Goal: Information Seeking & Learning: Learn about a topic

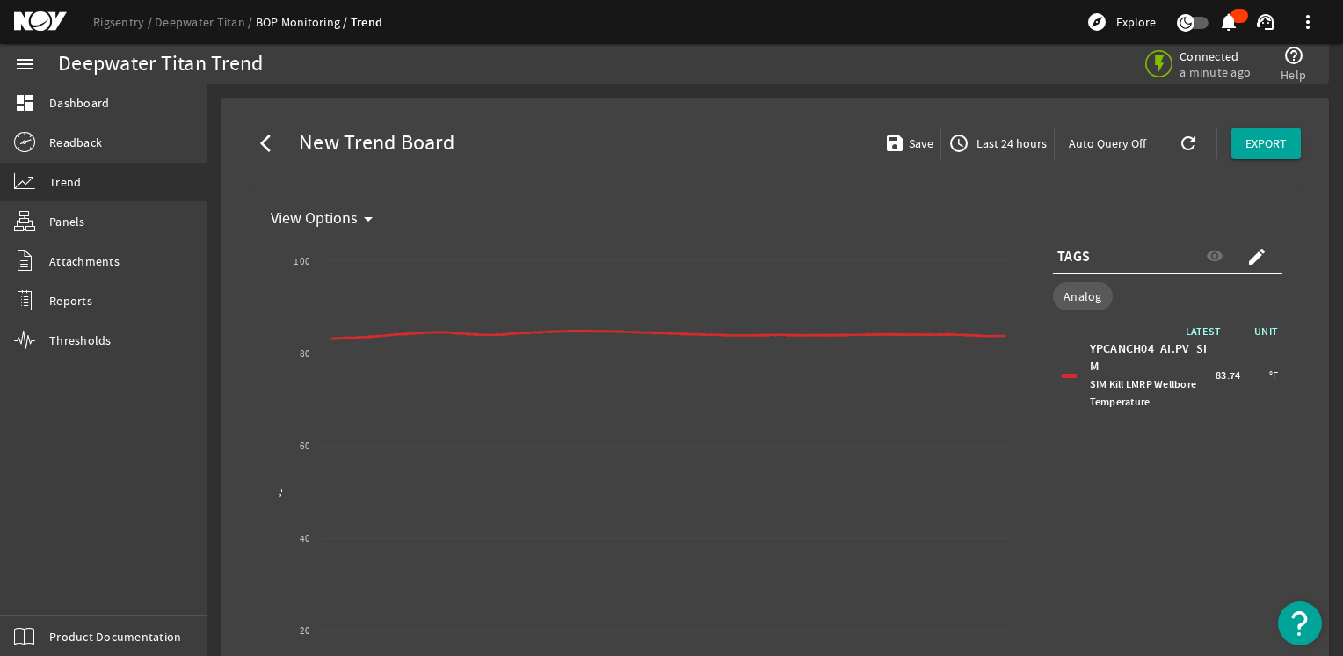
select select "ALL"
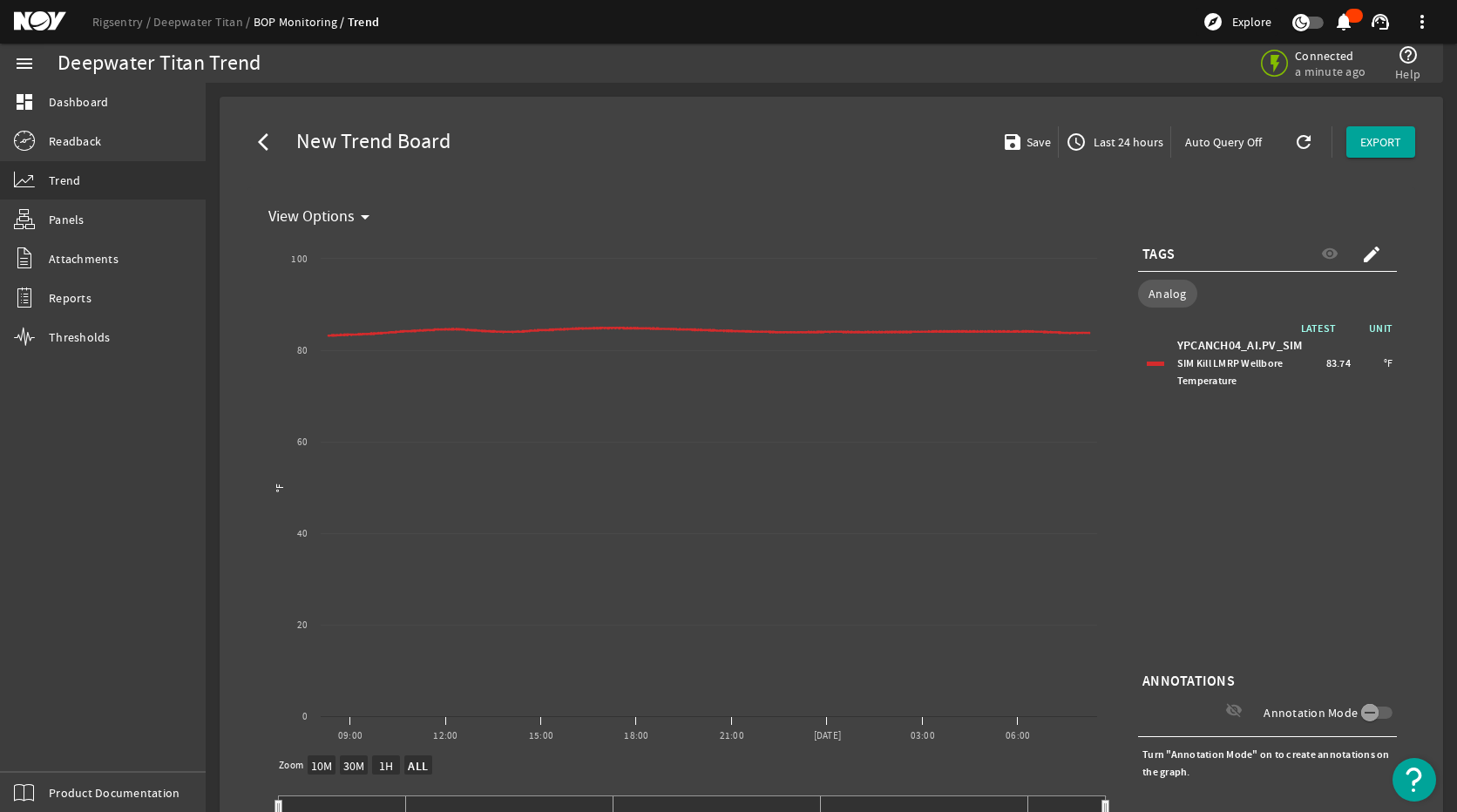
click at [1215, 516] on div "LATEST UNIT YPCANCH04_AI.PV_SIM SIM Kill LMRP Wellbore Temperature 83.74 °F" at bounding box center [1268, 495] width 259 height 349
click at [1090, 140] on span "Last 24 hours" at bounding box center [1127, 142] width 73 height 18
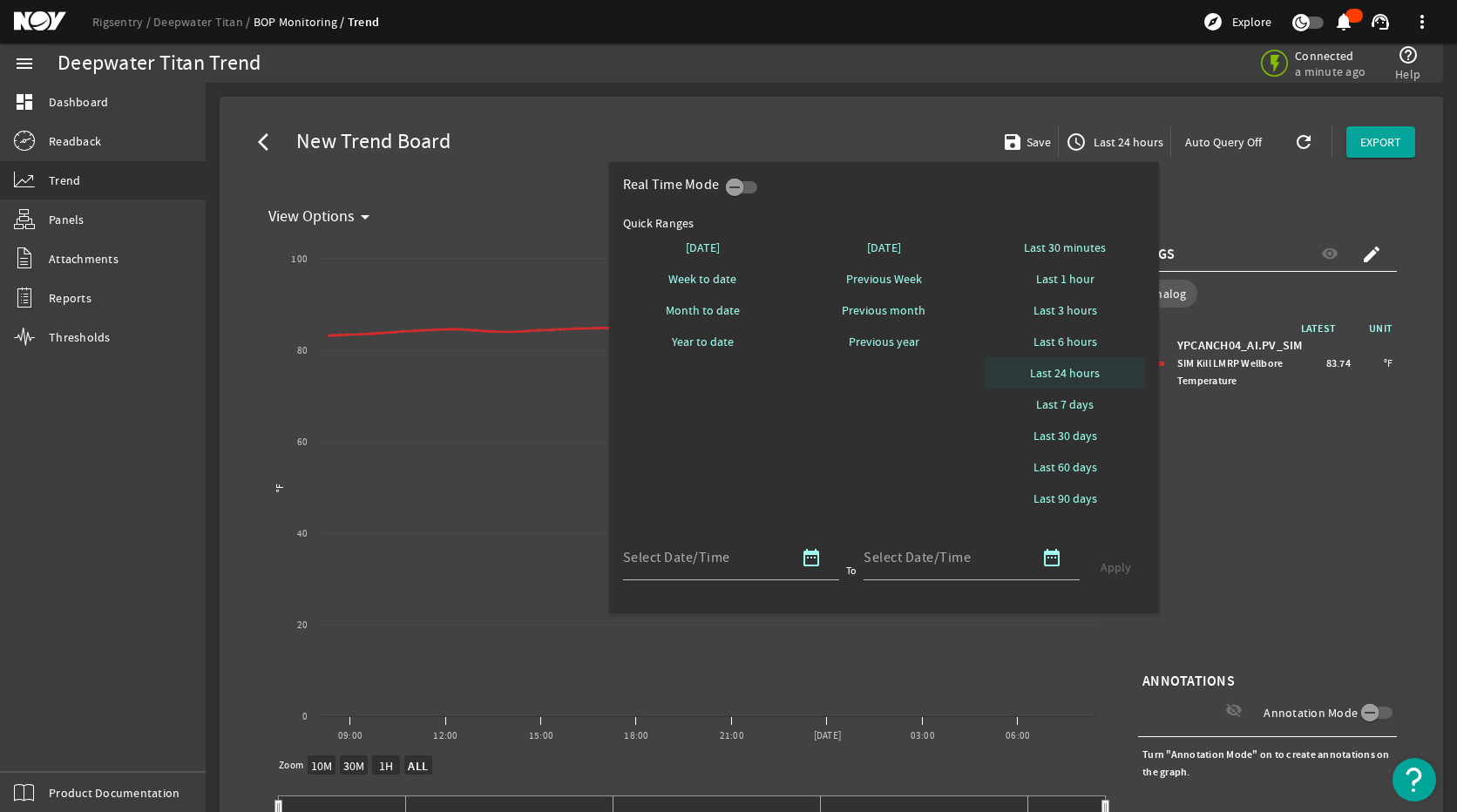
click at [1082, 371] on span "Last 24 hours" at bounding box center [1065, 373] width 69 height 18
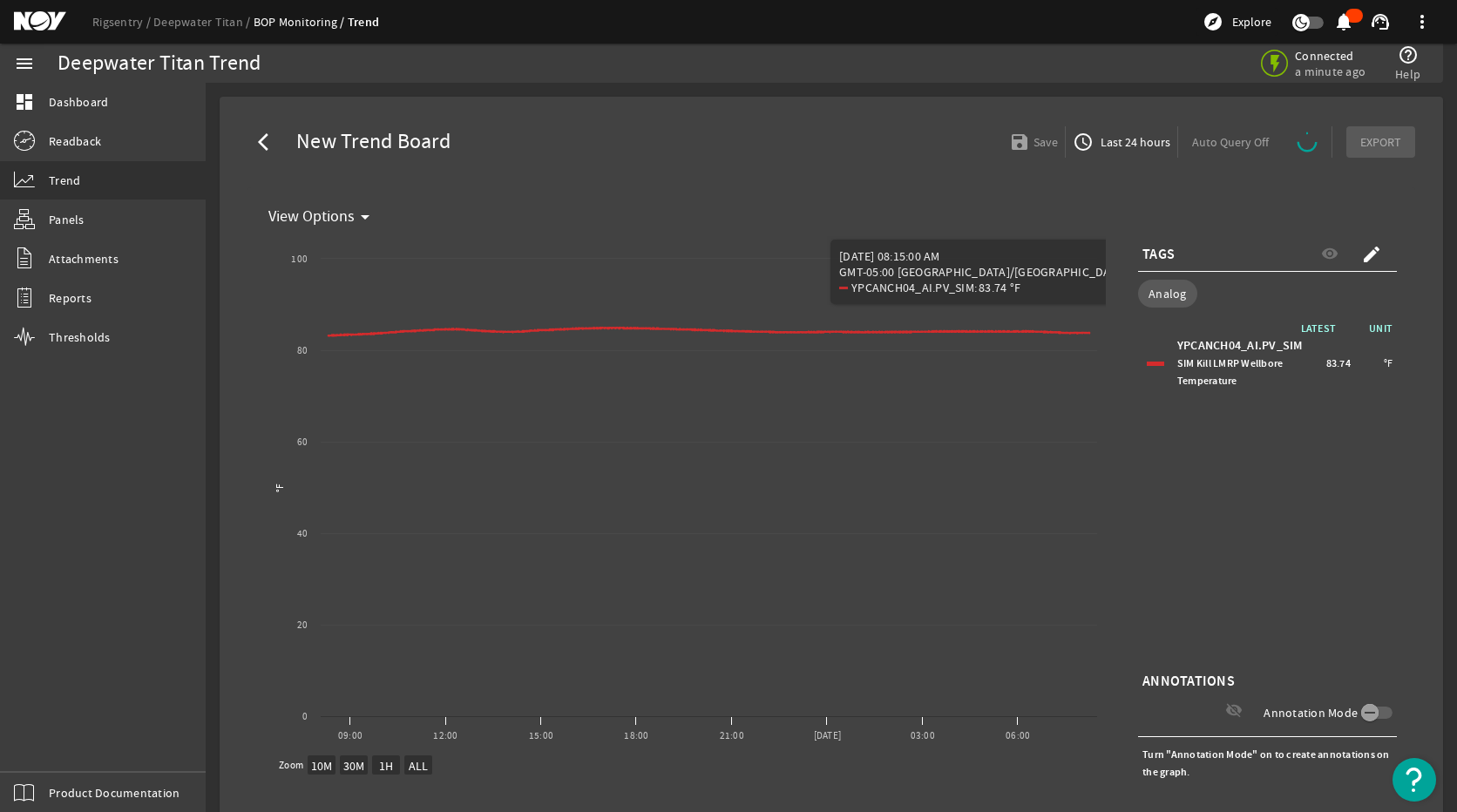
select select "ALL"
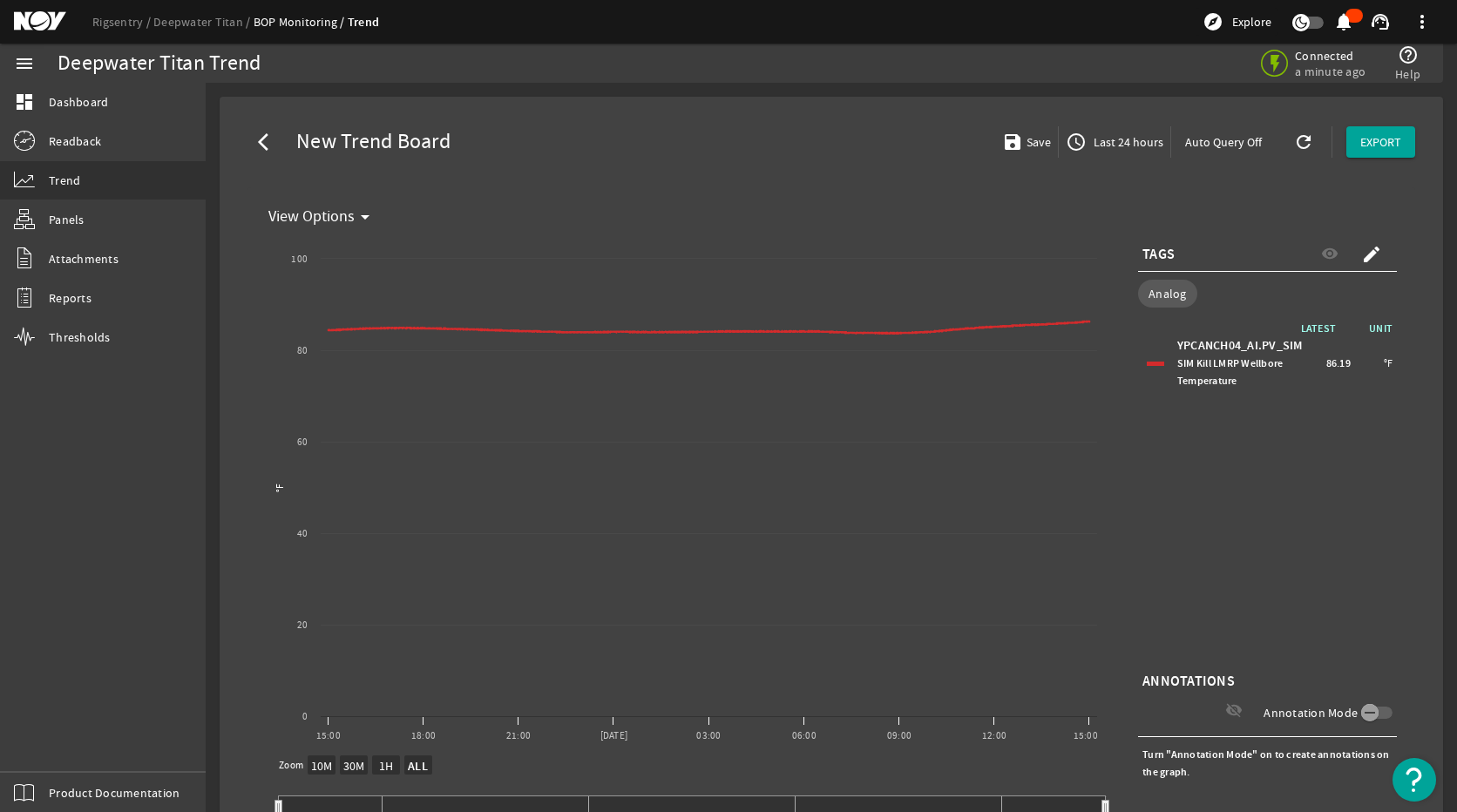
click at [1331, 533] on div "LATEST UNIT YPCANCH04_AI.PV_SIM SIM Kill LMRP Wellbore Temperature 86.19 °F" at bounding box center [1268, 495] width 259 height 349
click at [1331, 258] on mat-icon "create" at bounding box center [1372, 254] width 21 height 21
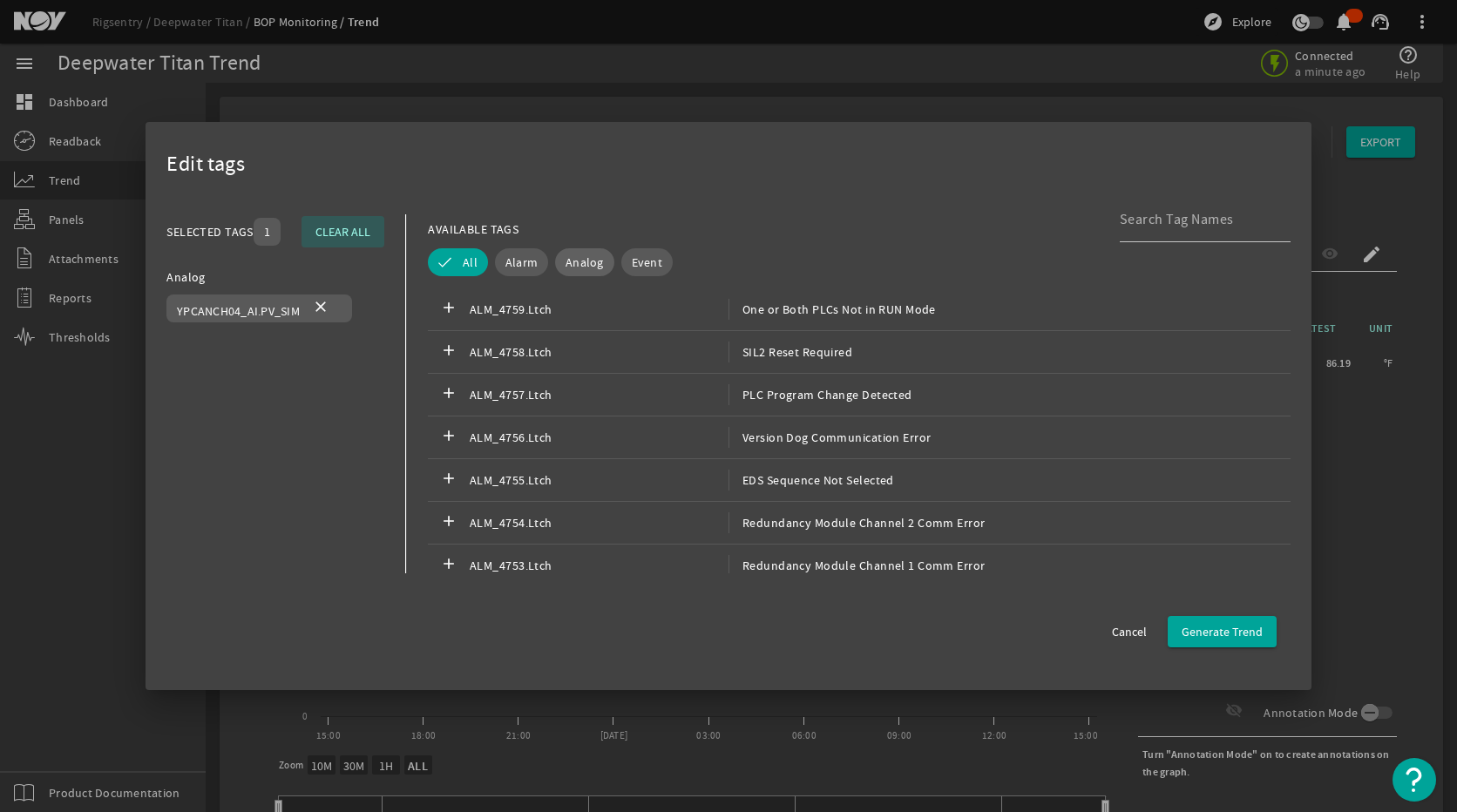
click at [586, 261] on span "Analog" at bounding box center [584, 263] width 39 height 18
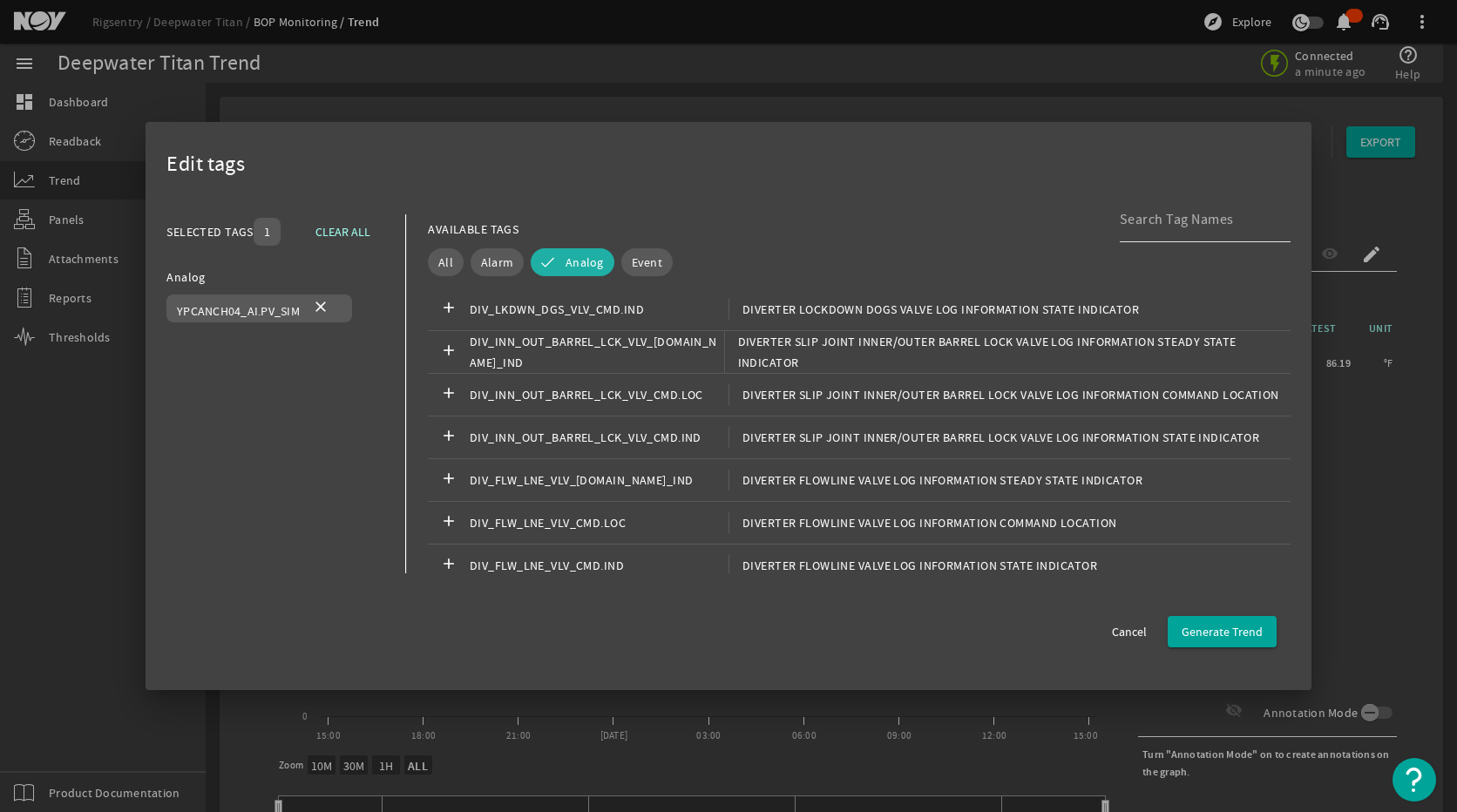
click at [1236, 232] on div at bounding box center [1198, 220] width 157 height 46
click at [1135, 631] on span "Cancel" at bounding box center [1129, 632] width 35 height 18
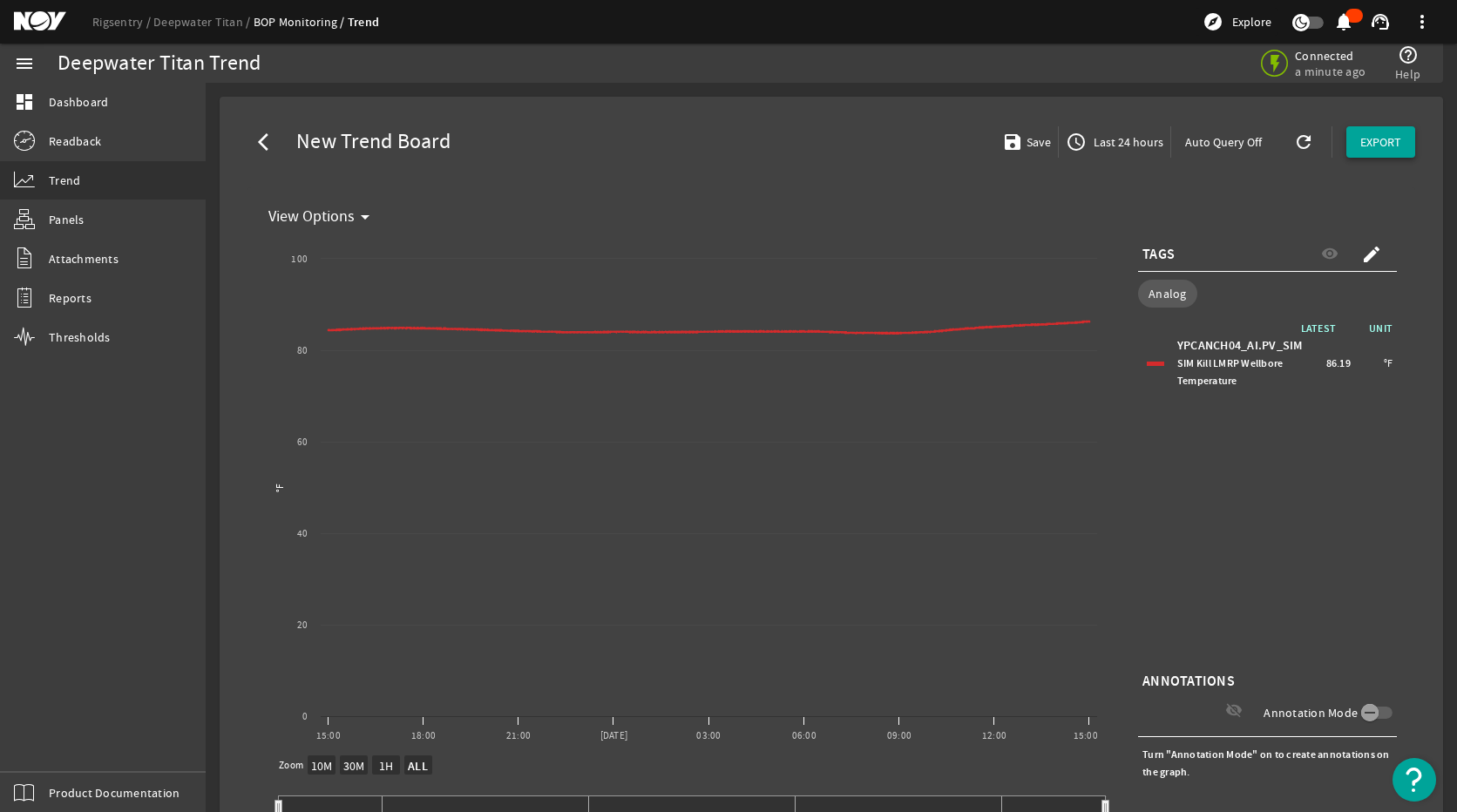
click at [1331, 142] on span "EXPORT" at bounding box center [1381, 142] width 41 height 18
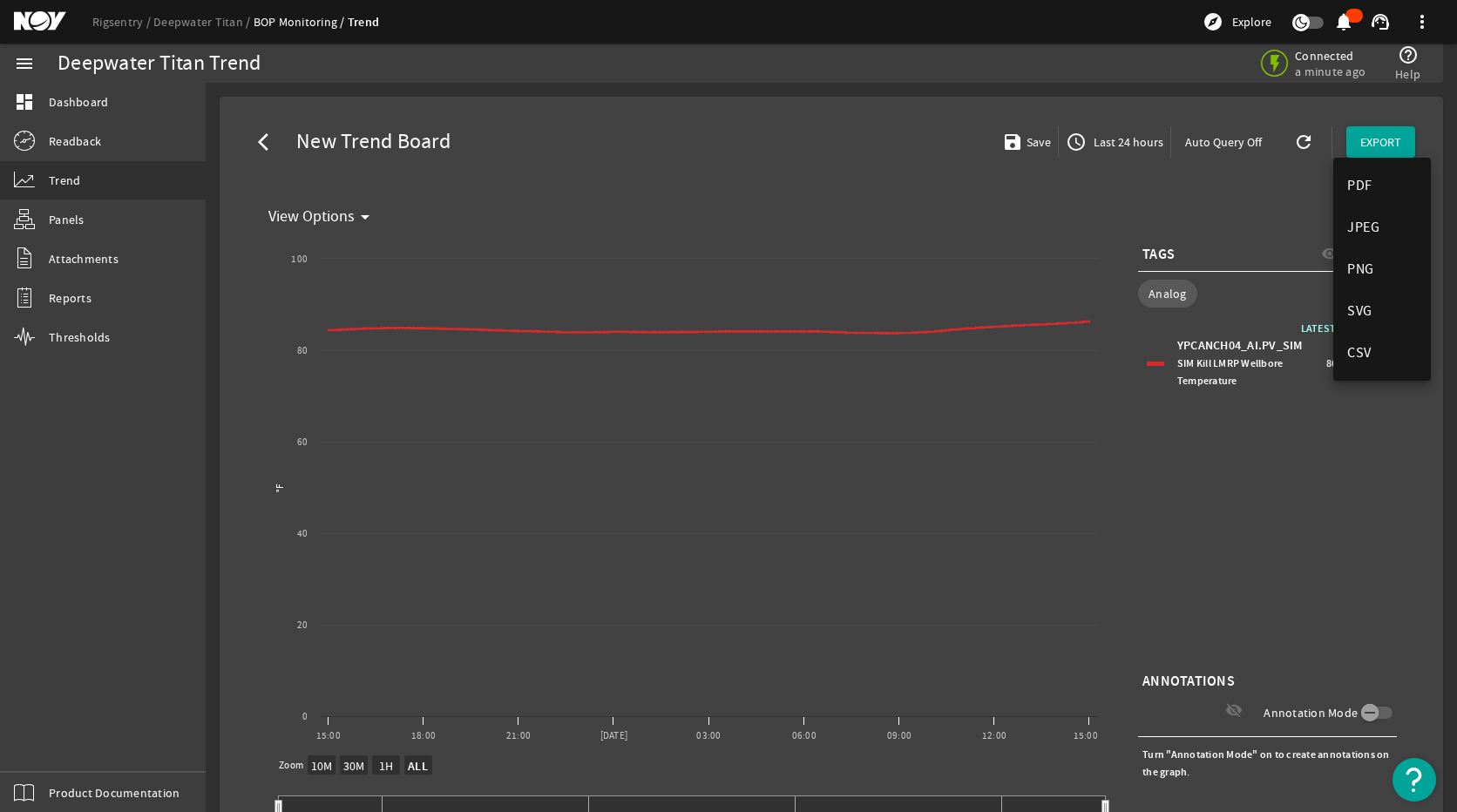
click at [1272, 212] on div at bounding box center [728, 406] width 1457 height 812
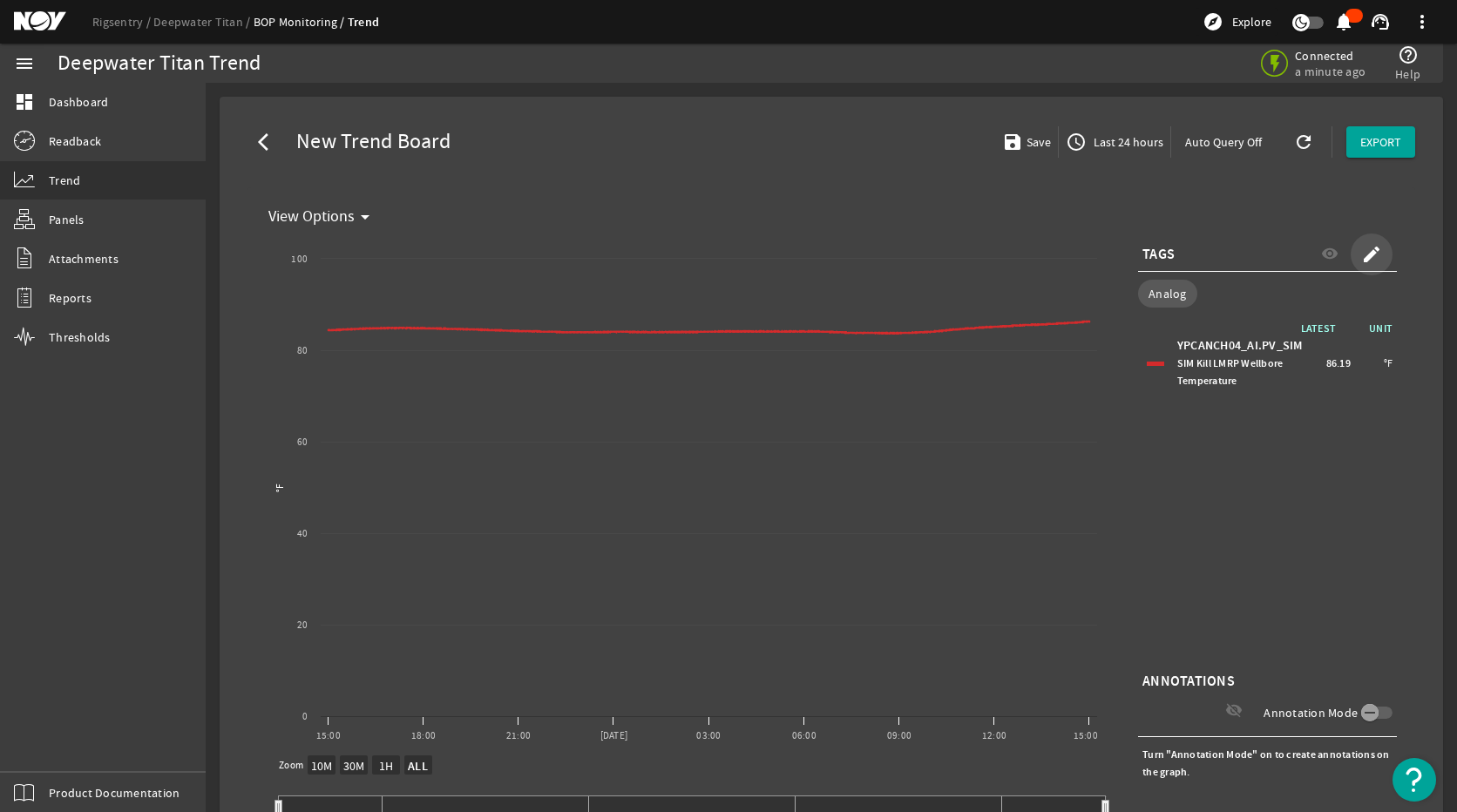
click at [1331, 253] on mat-icon "create" at bounding box center [1372, 254] width 21 height 21
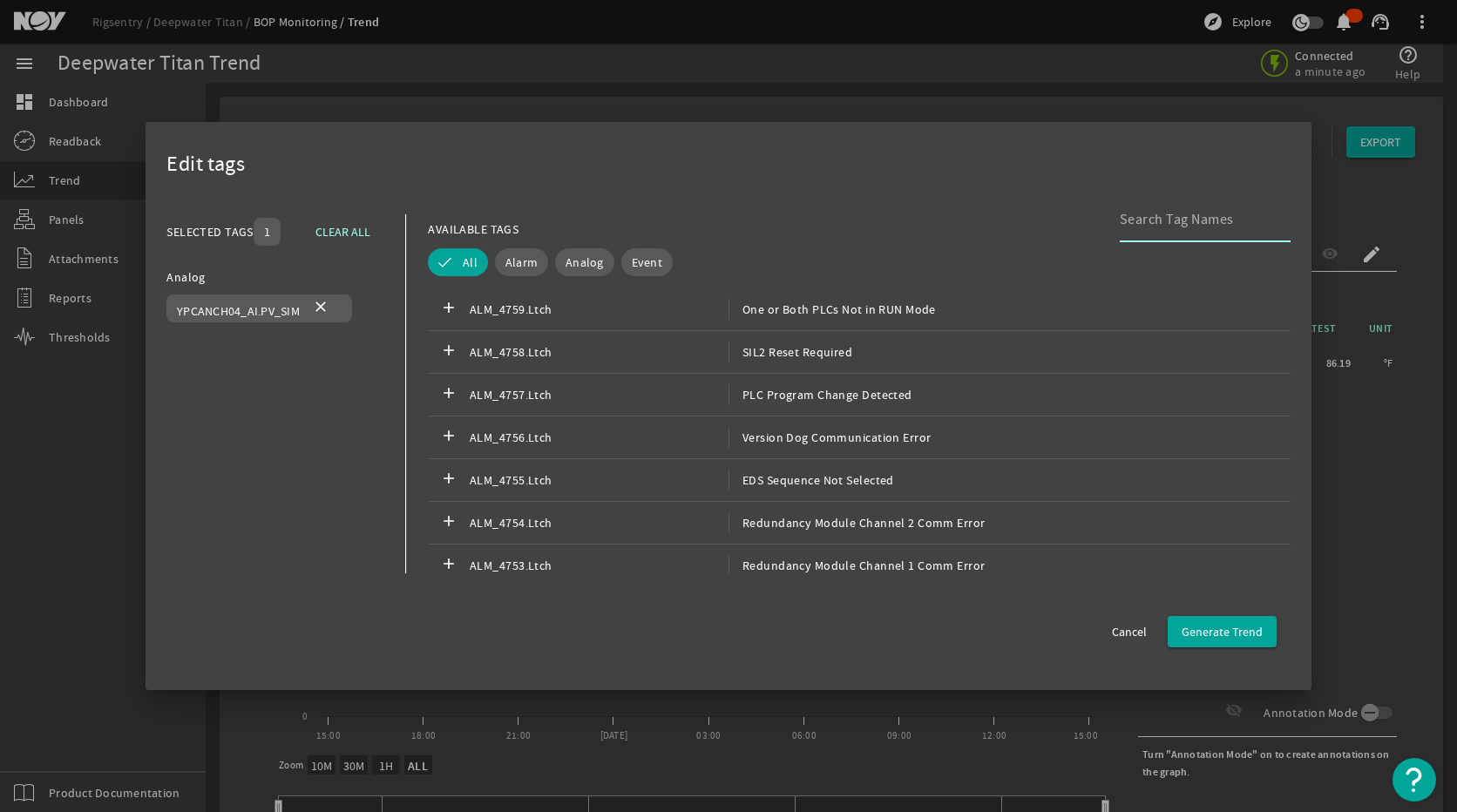
click at [1166, 219] on input at bounding box center [1198, 219] width 157 height 21
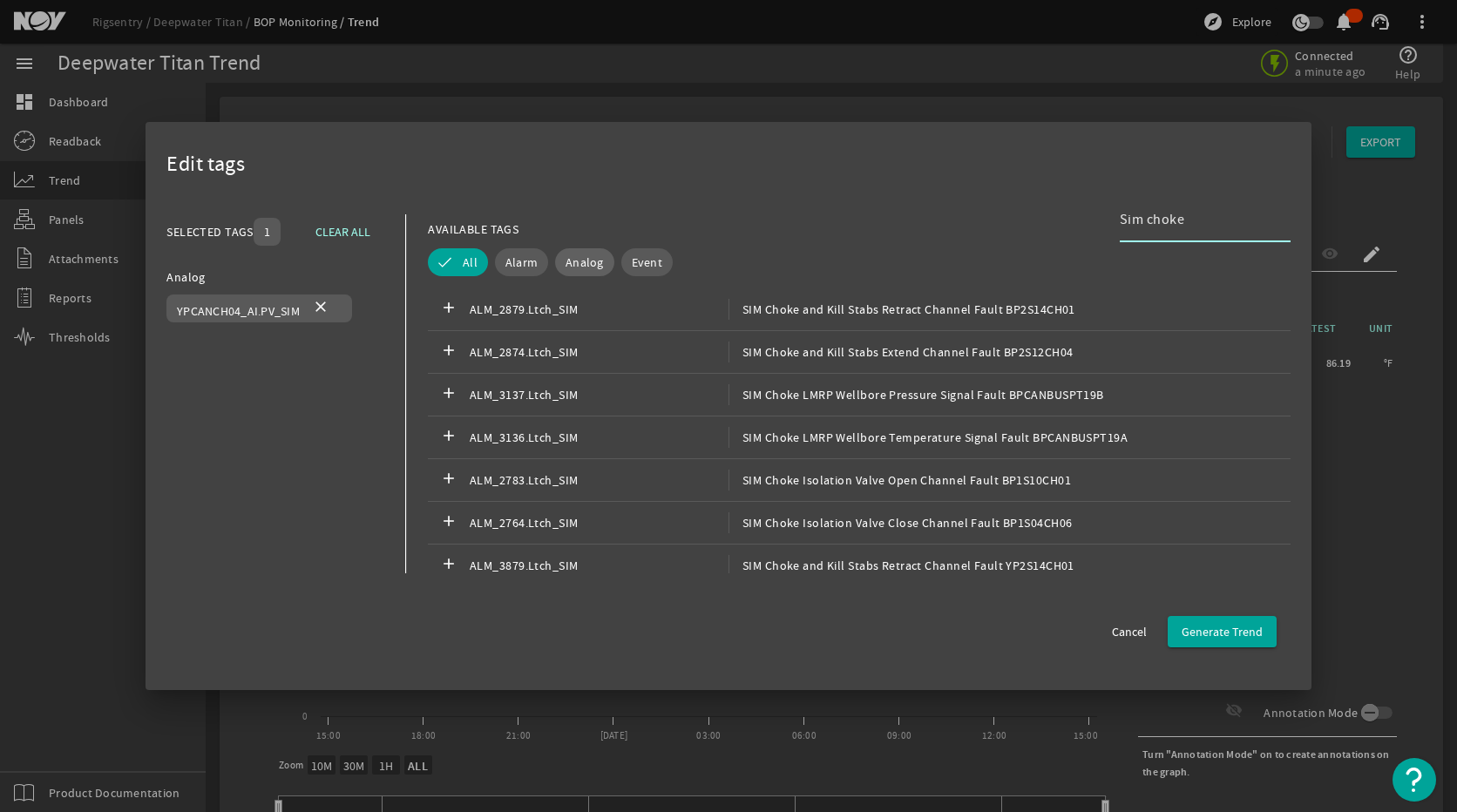
type input "Sim choke"
click at [582, 254] on span "Analog" at bounding box center [584, 263] width 39 height 18
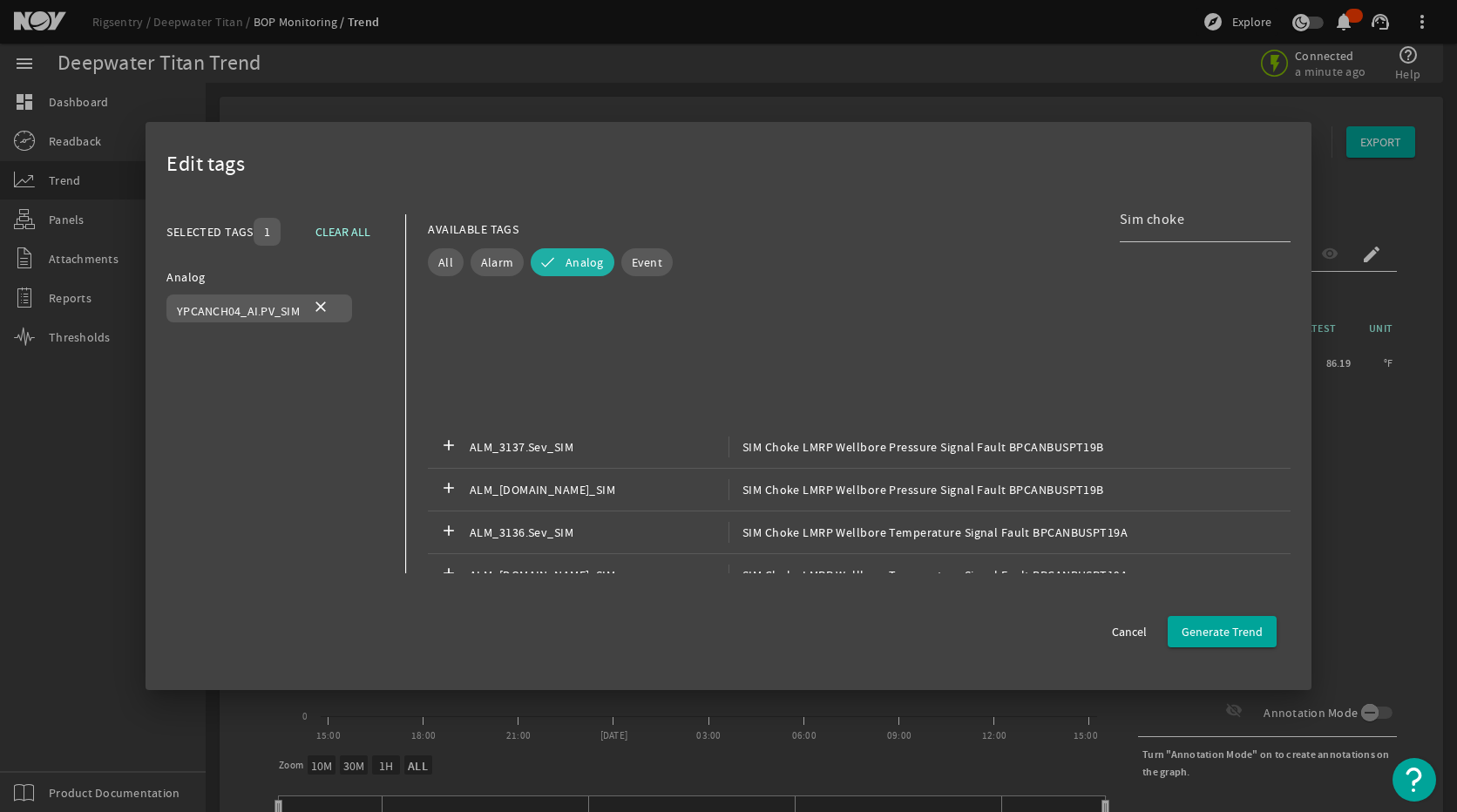
scroll to position [784, 0]
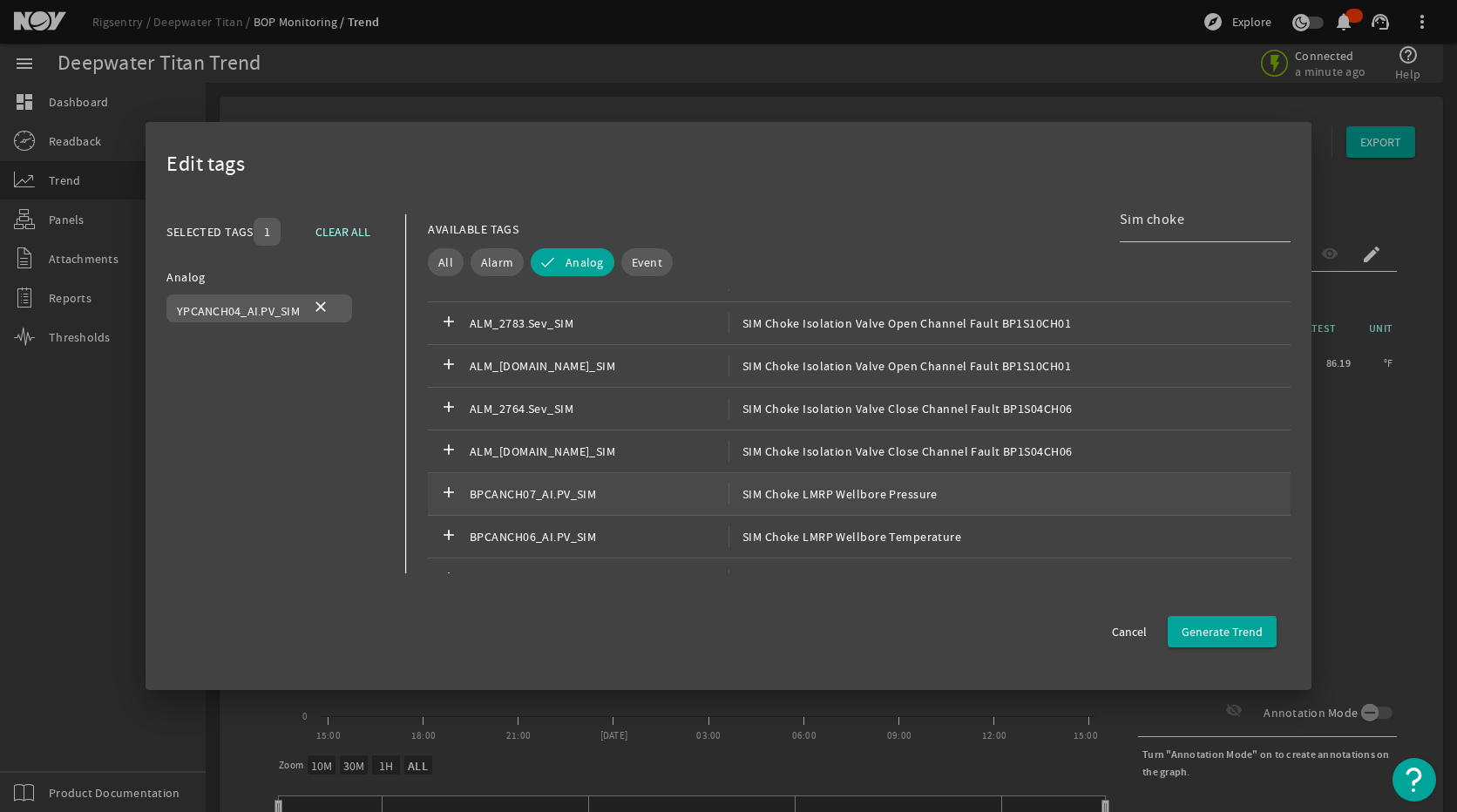
click at [670, 499] on span "BPCANCH07_AI.PV_SIM" at bounding box center [599, 494] width 259 height 21
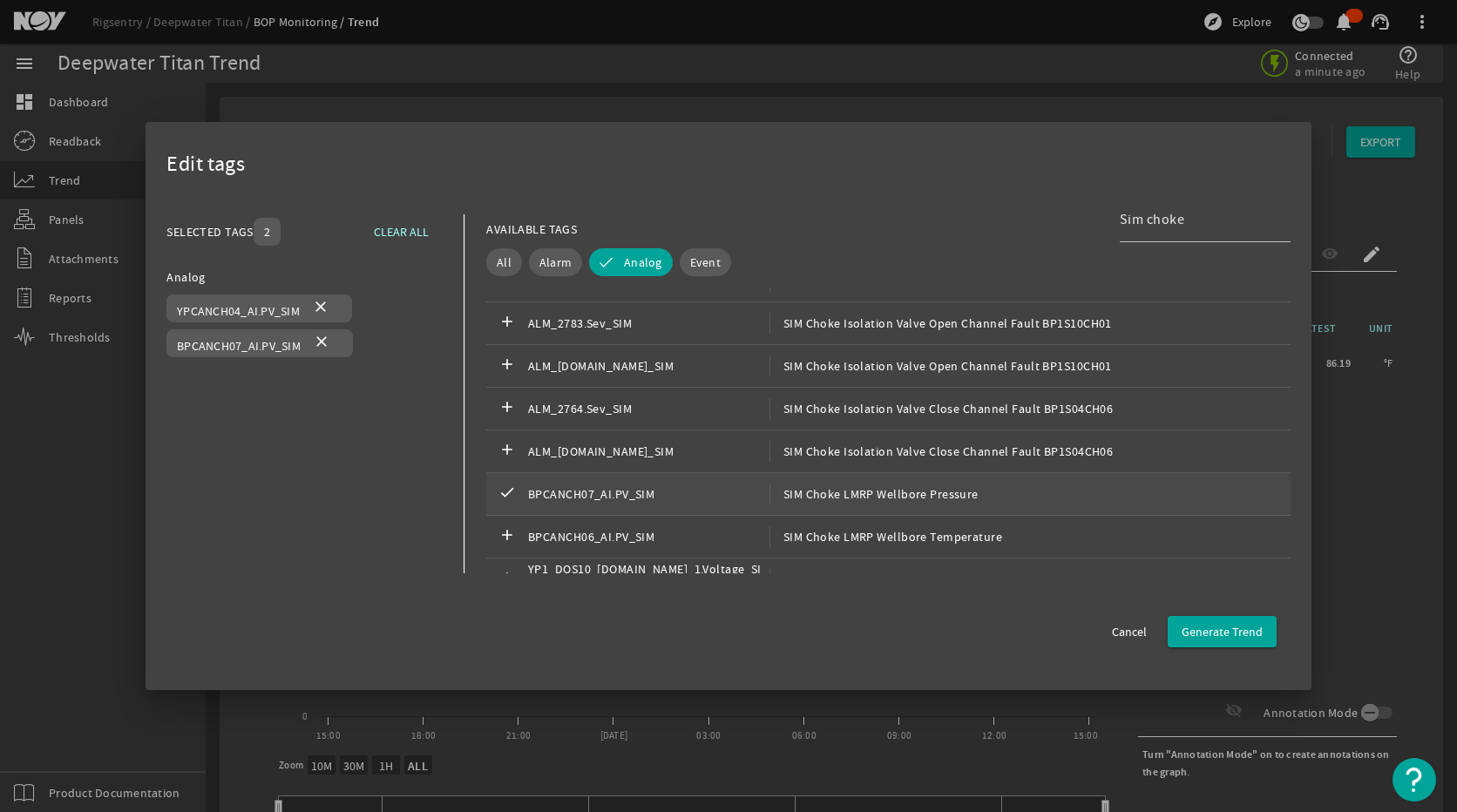
click at [579, 488] on span "BPCANCH07_AI.PV_SIM" at bounding box center [649, 494] width 241 height 21
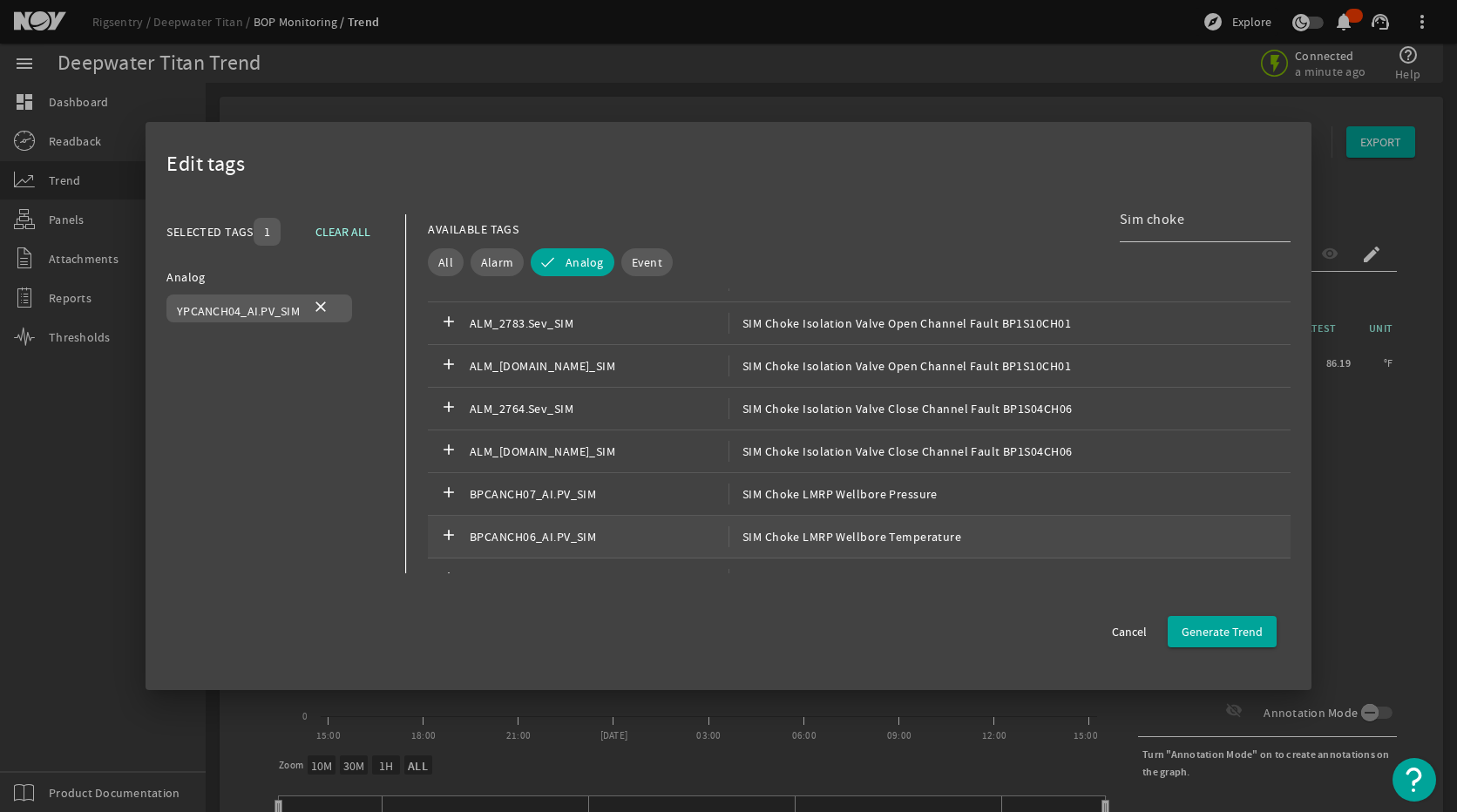
click at [668, 533] on span "BPCANCH06_AI.PV_SIM" at bounding box center [599, 536] width 259 height 21
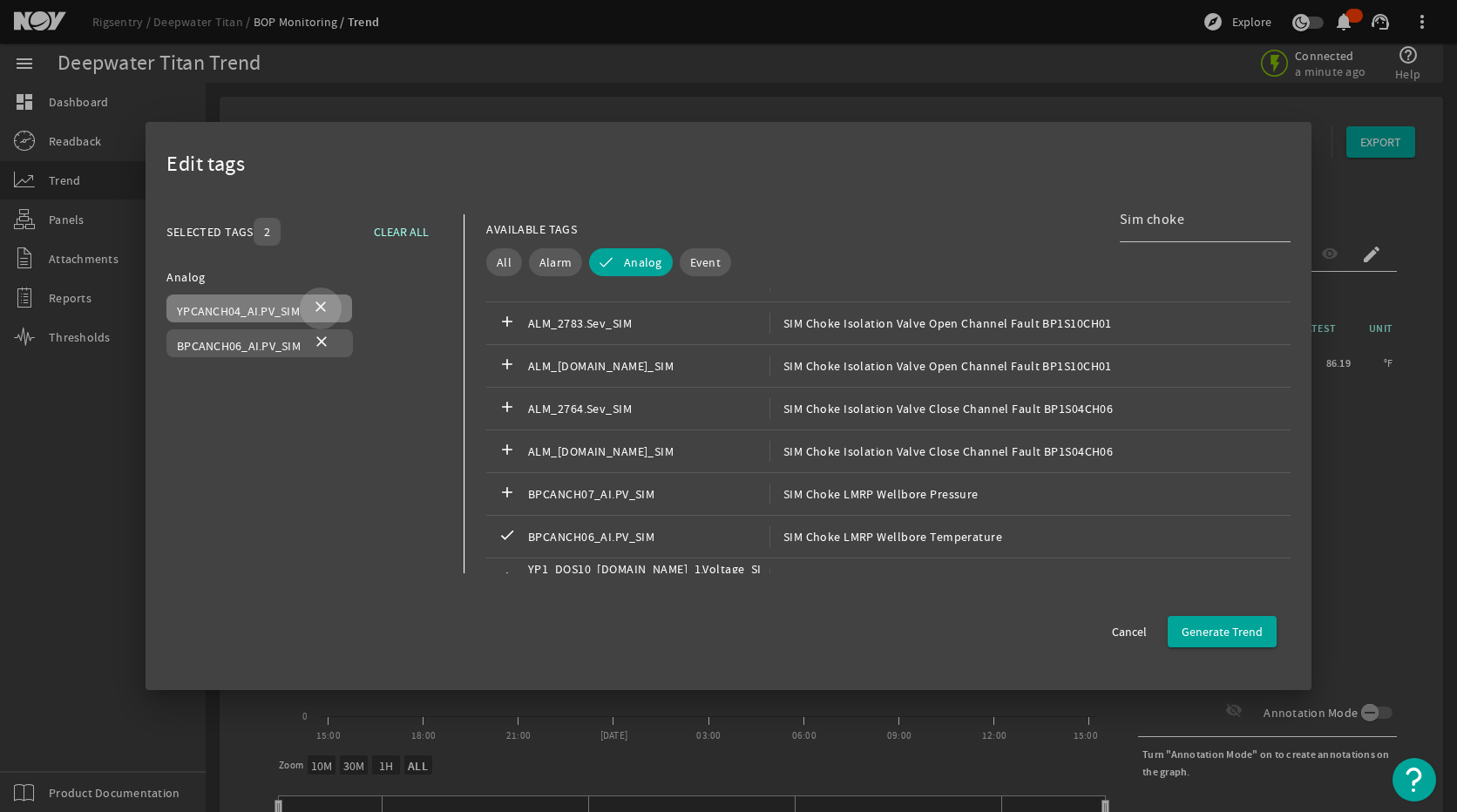
click at [324, 310] on mat-icon "close" at bounding box center [320, 308] width 21 height 21
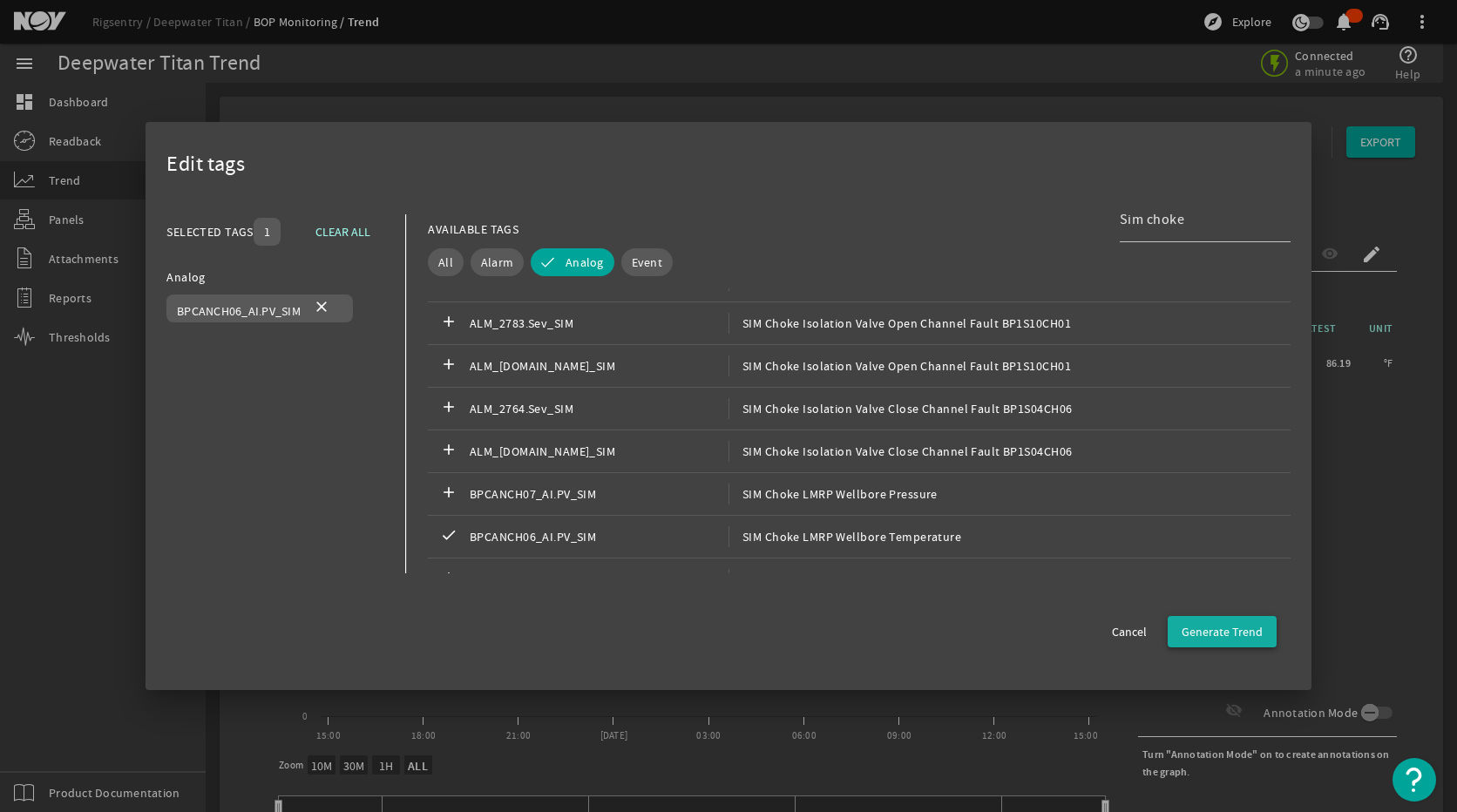
click at [1204, 632] on span "Generate Trend" at bounding box center [1223, 632] width 81 height 18
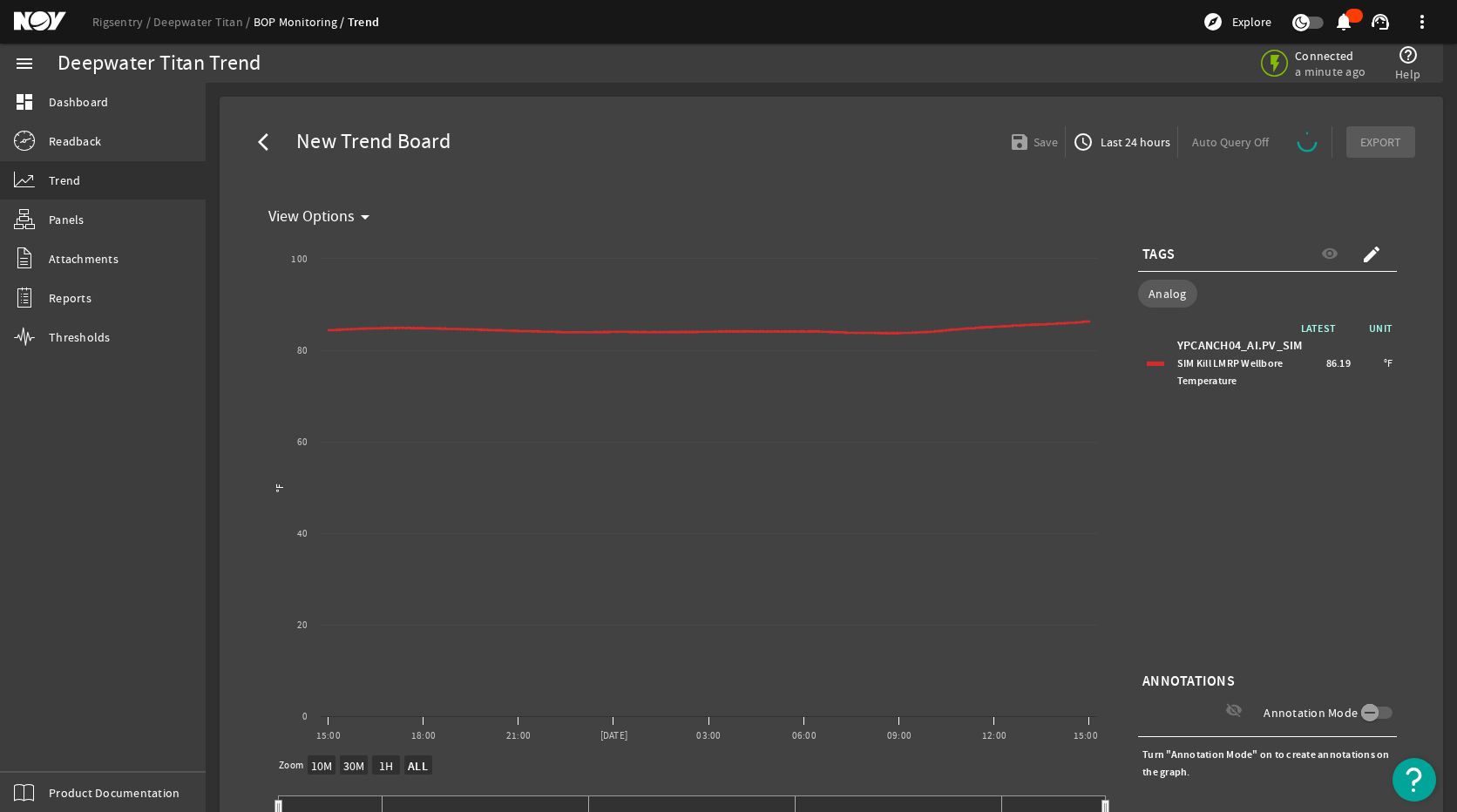
select select "ALL"
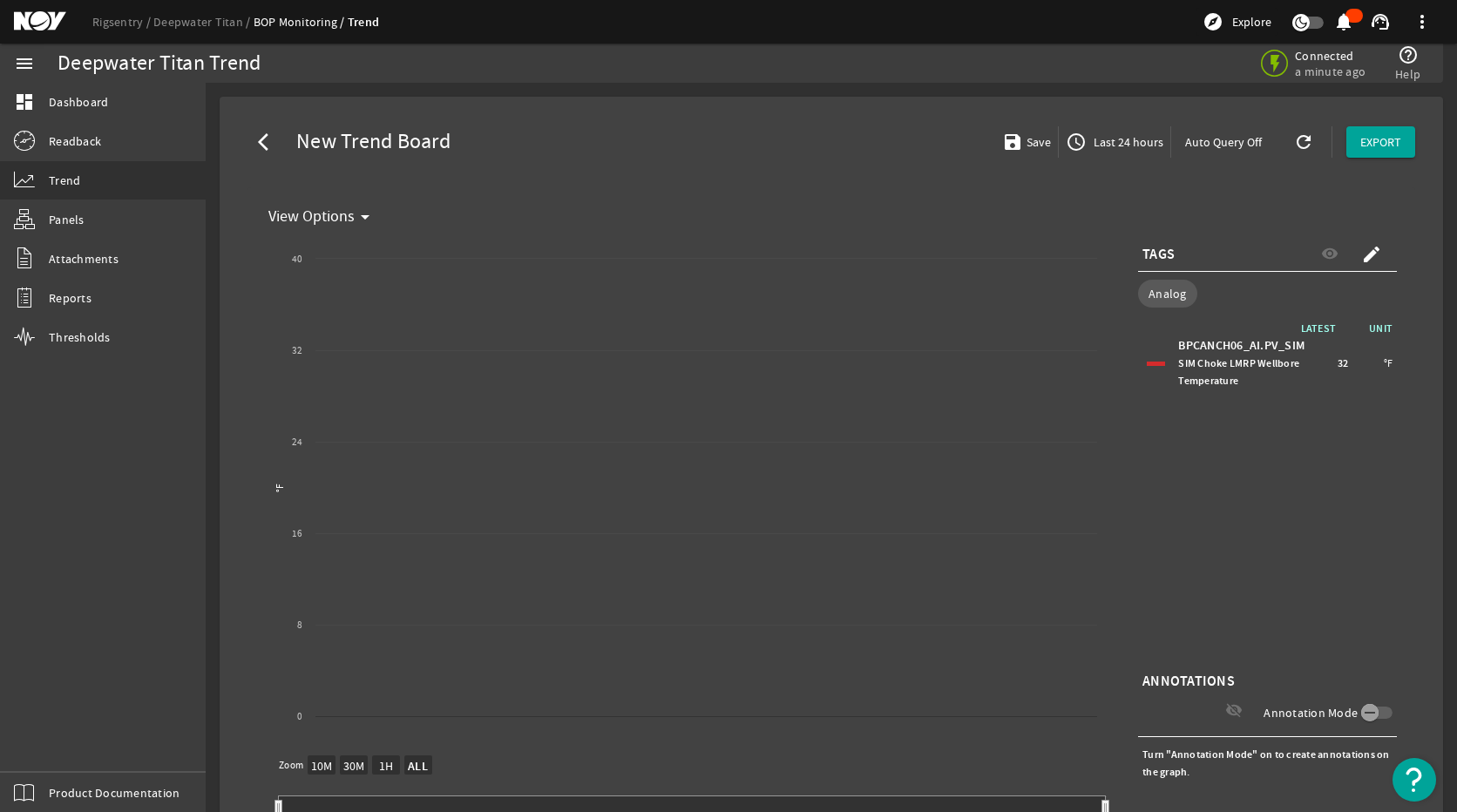
click at [1331, 255] on mat-icon "create" at bounding box center [1372, 254] width 21 height 21
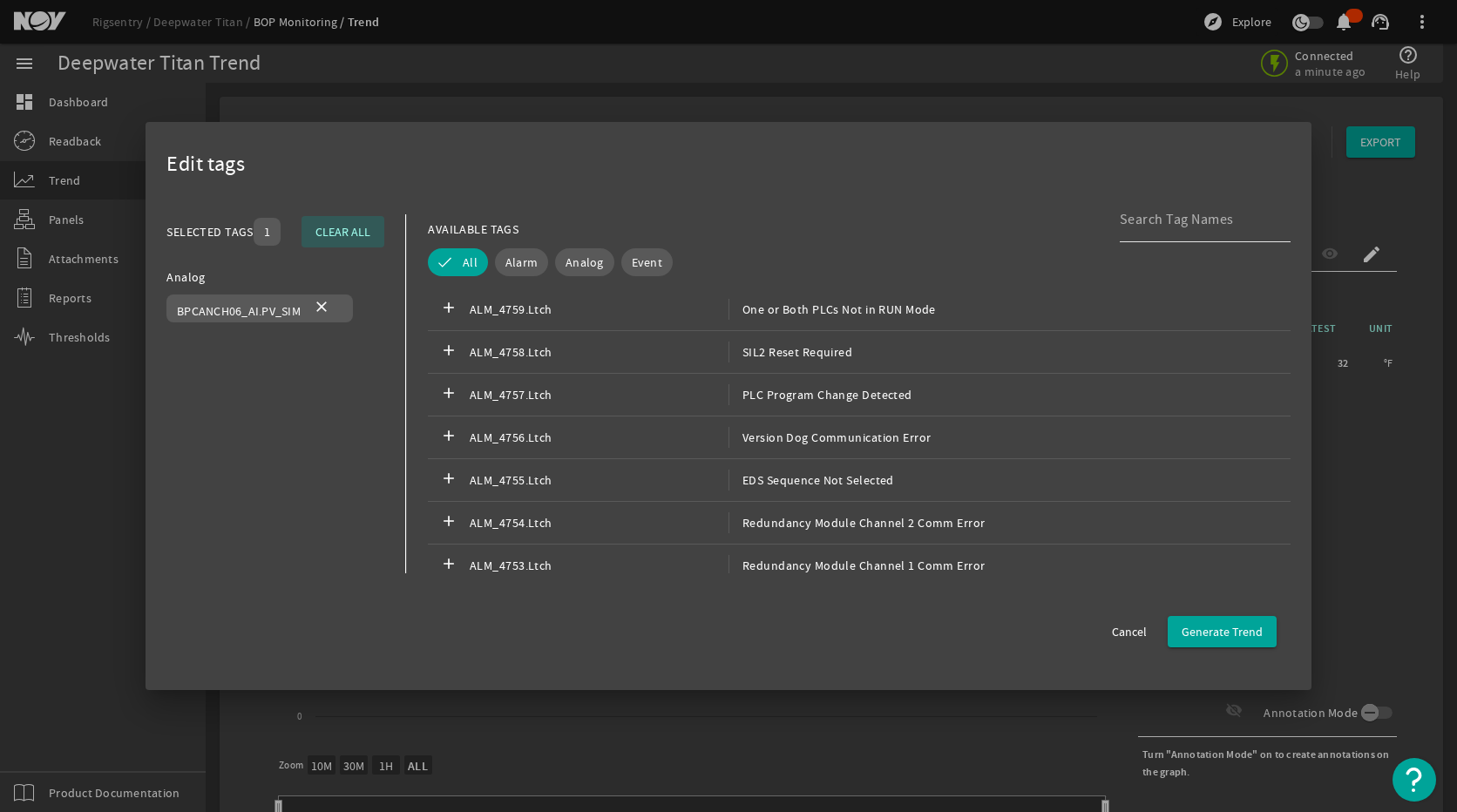
click at [1132, 227] on input at bounding box center [1198, 219] width 157 height 21
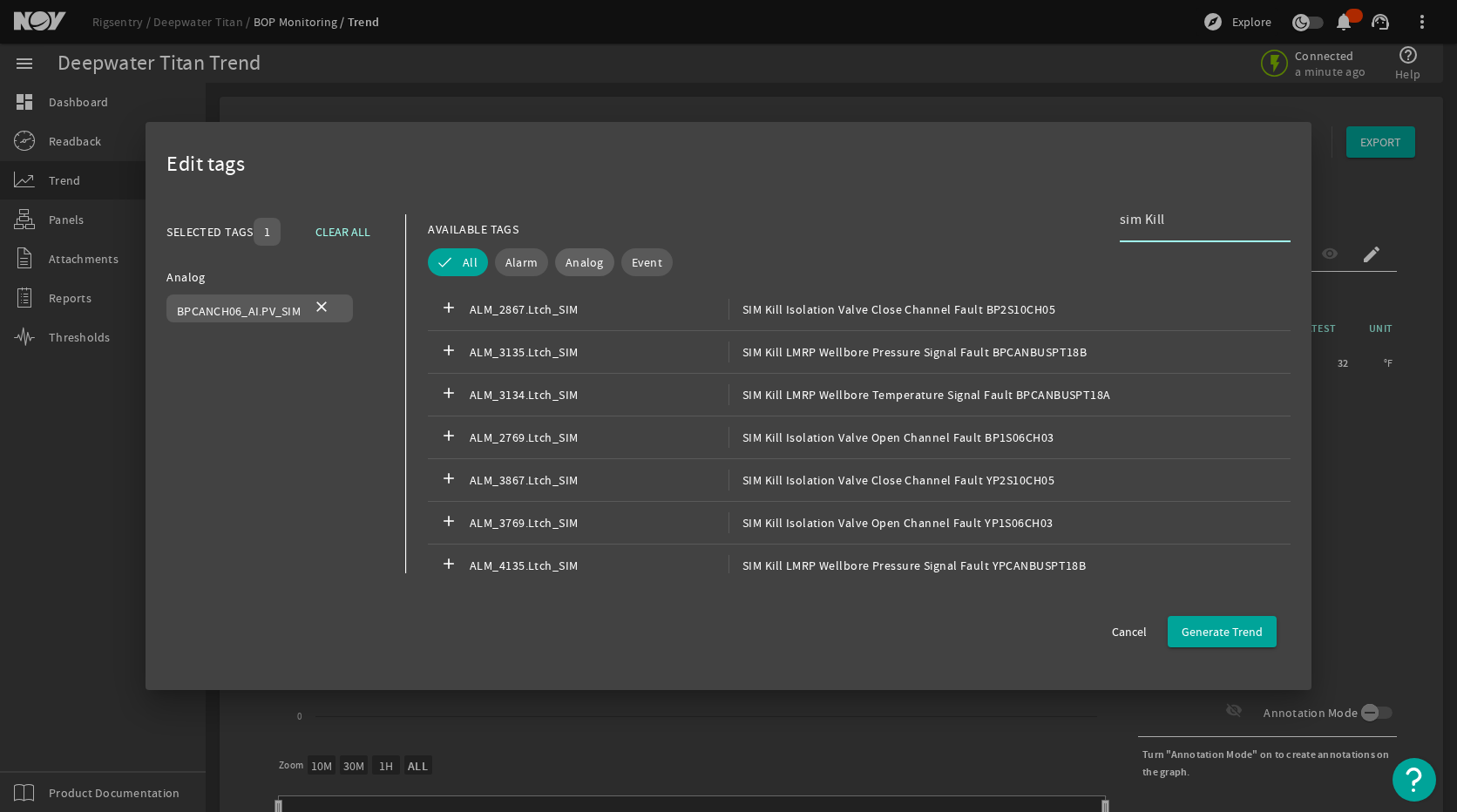
type input "sim Kill"
click at [577, 252] on button "Analog" at bounding box center [585, 262] width 60 height 28
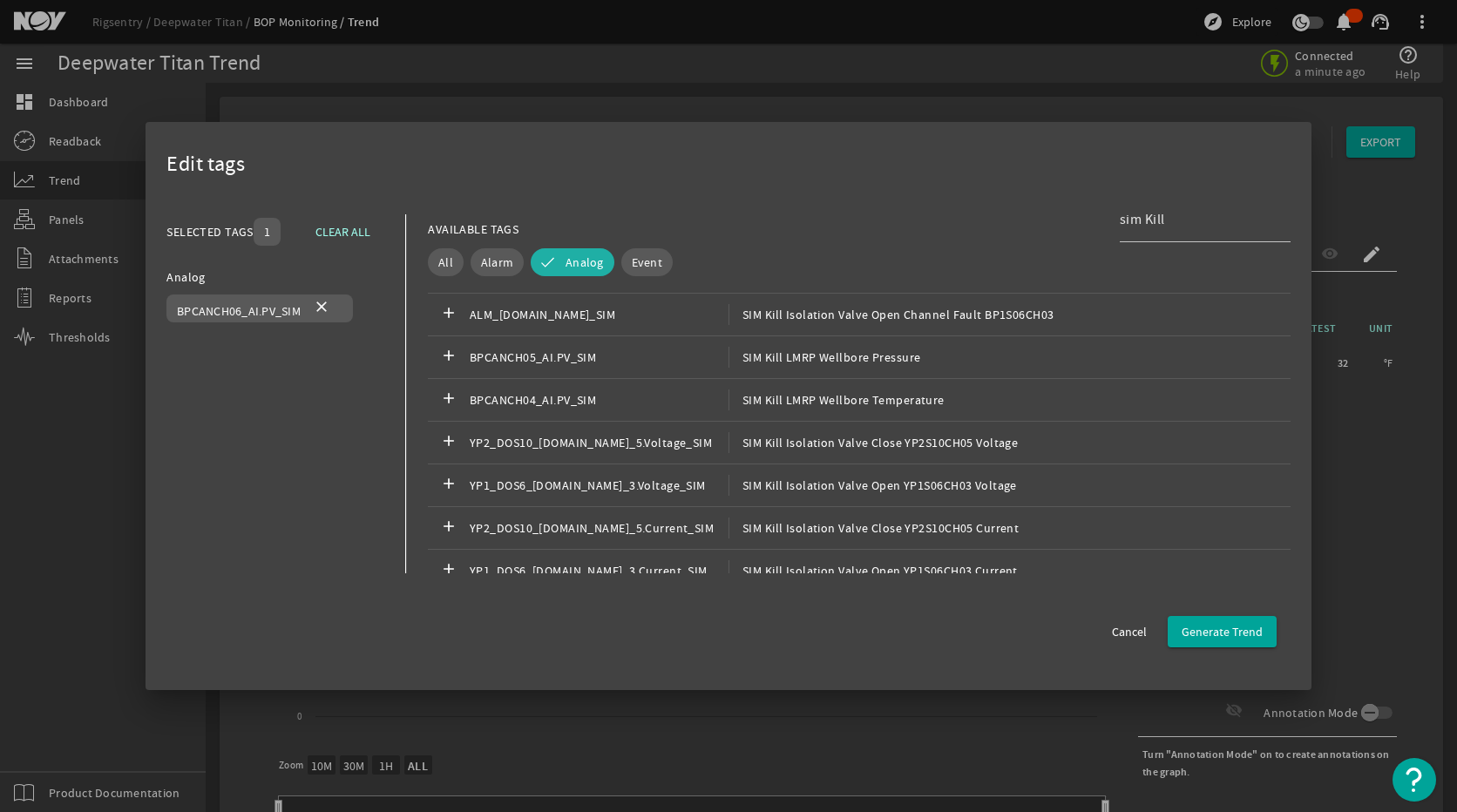
scroll to position [522, 0]
click at [860, 402] on span "SIM Kill LMRP Wellbore Temperature" at bounding box center [837, 399] width 216 height 21
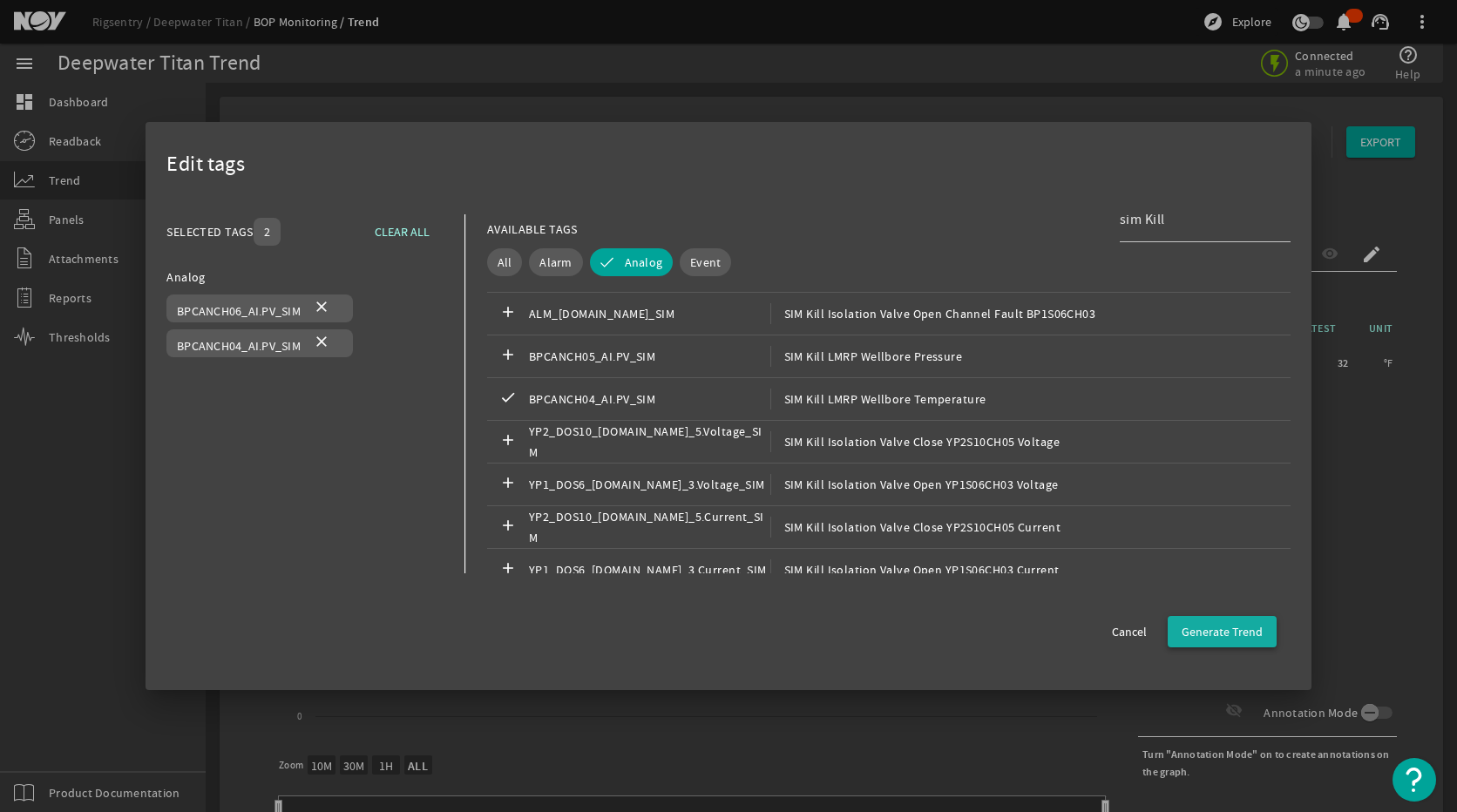
click at [1234, 618] on span "button" at bounding box center [1223, 632] width 109 height 42
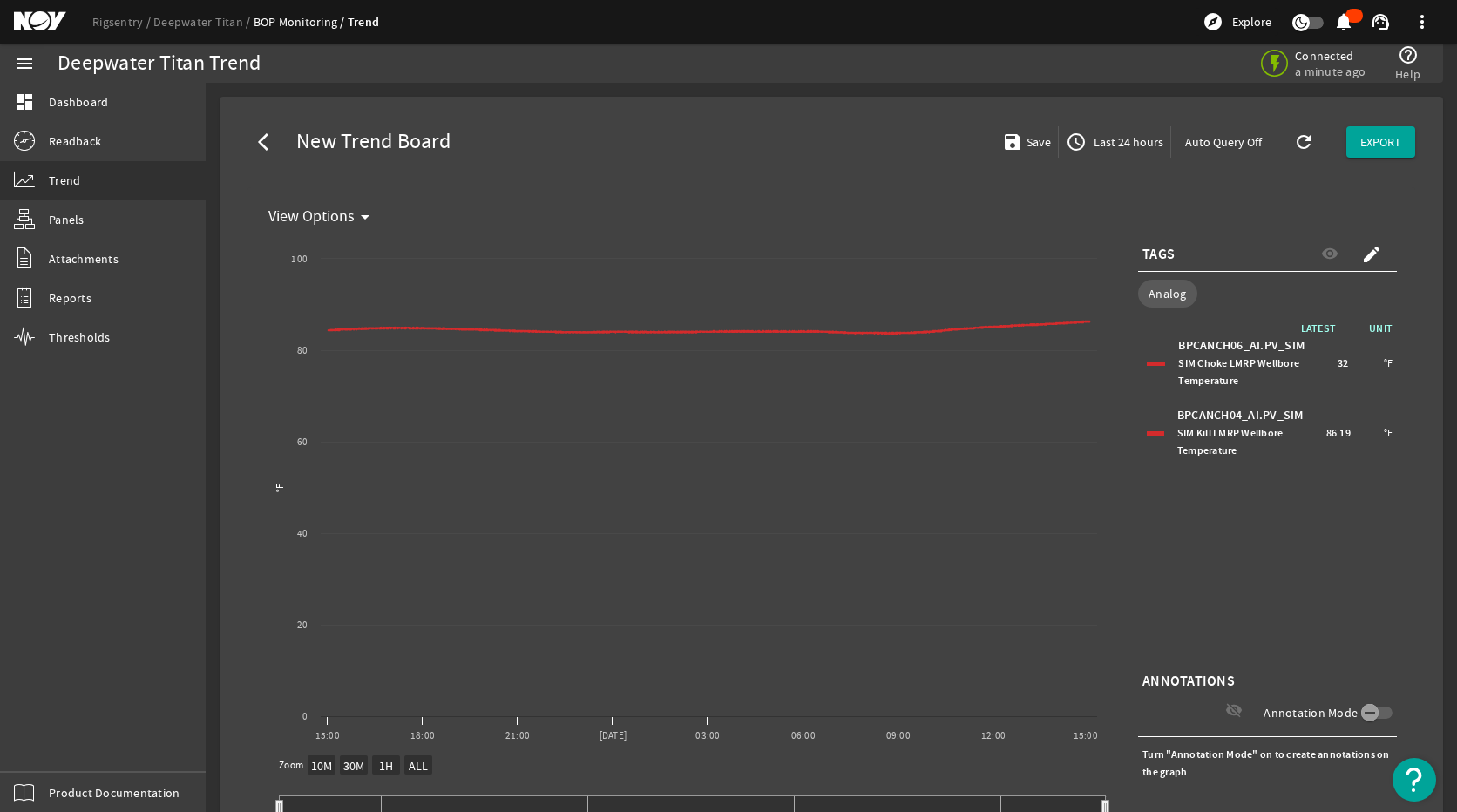
click at [1226, 439] on span "SIM Kill LMRP Wellbore Temperature" at bounding box center [1230, 442] width 106 height 32
click at [88, 111] on link "dashboard Dashboard" at bounding box center [102, 101] width 205 height 39
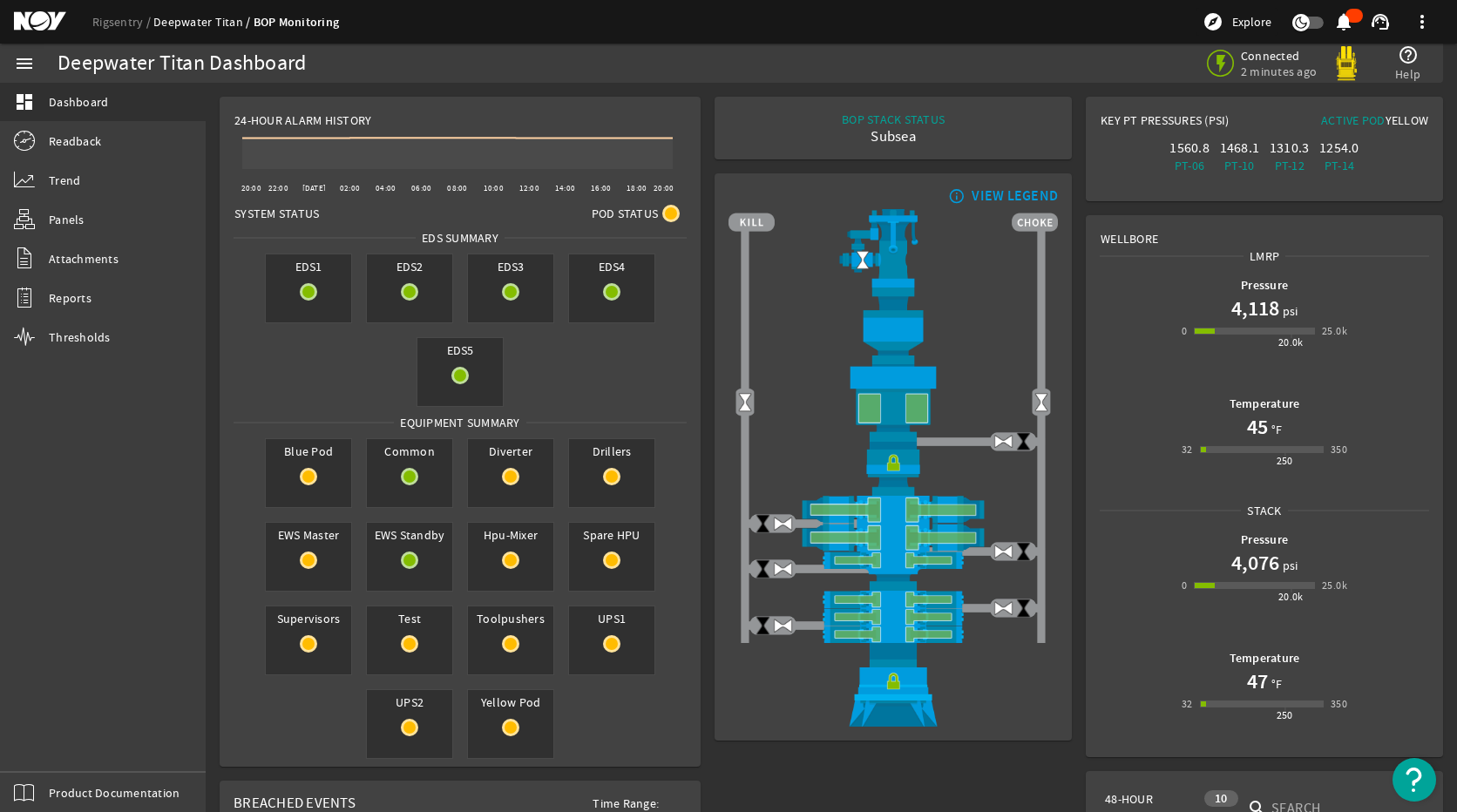
click at [212, 26] on link "Deepwater Titan" at bounding box center [203, 22] width 100 height 16
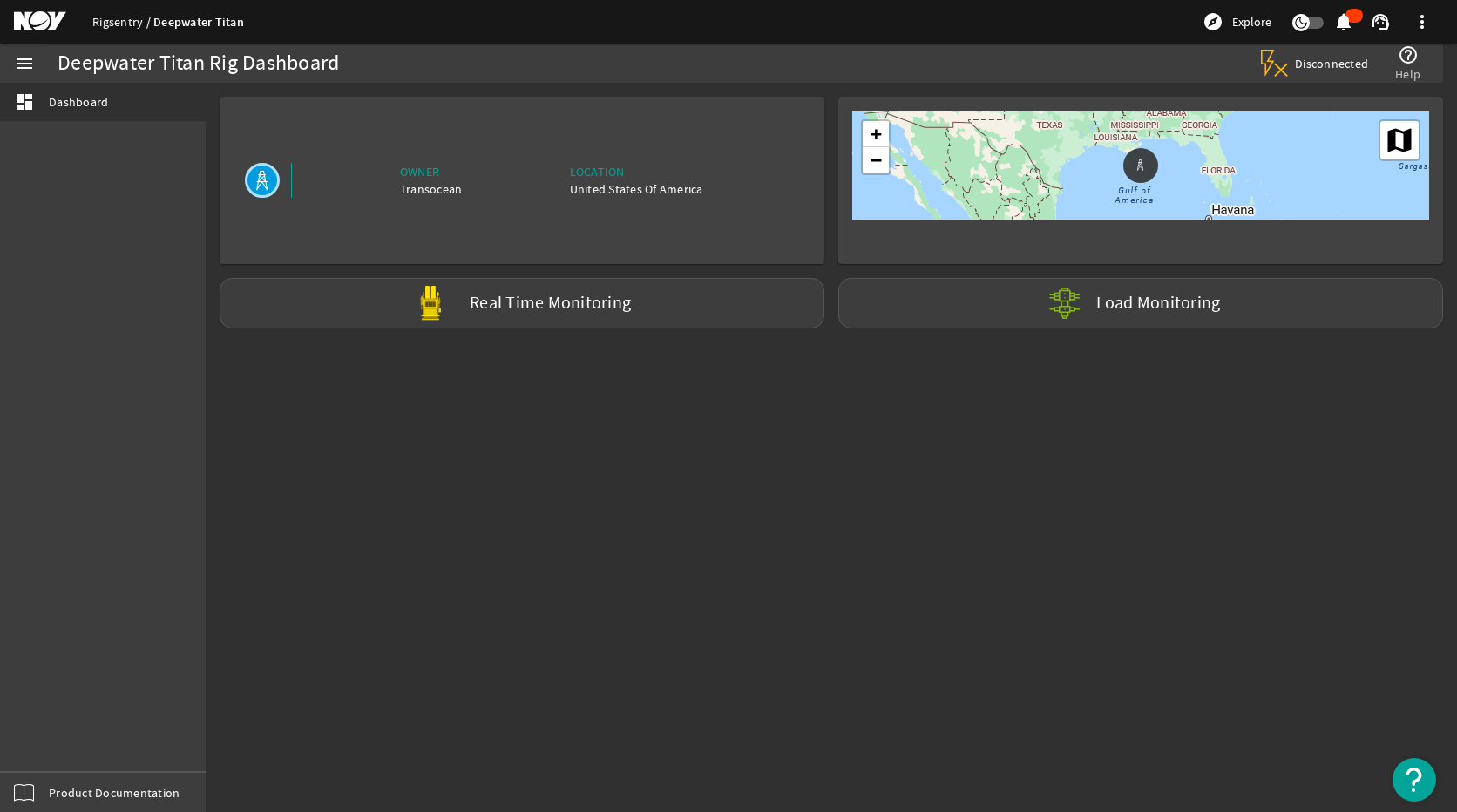
click at [106, 17] on link "Rigsentry" at bounding box center [123, 22] width 61 height 16
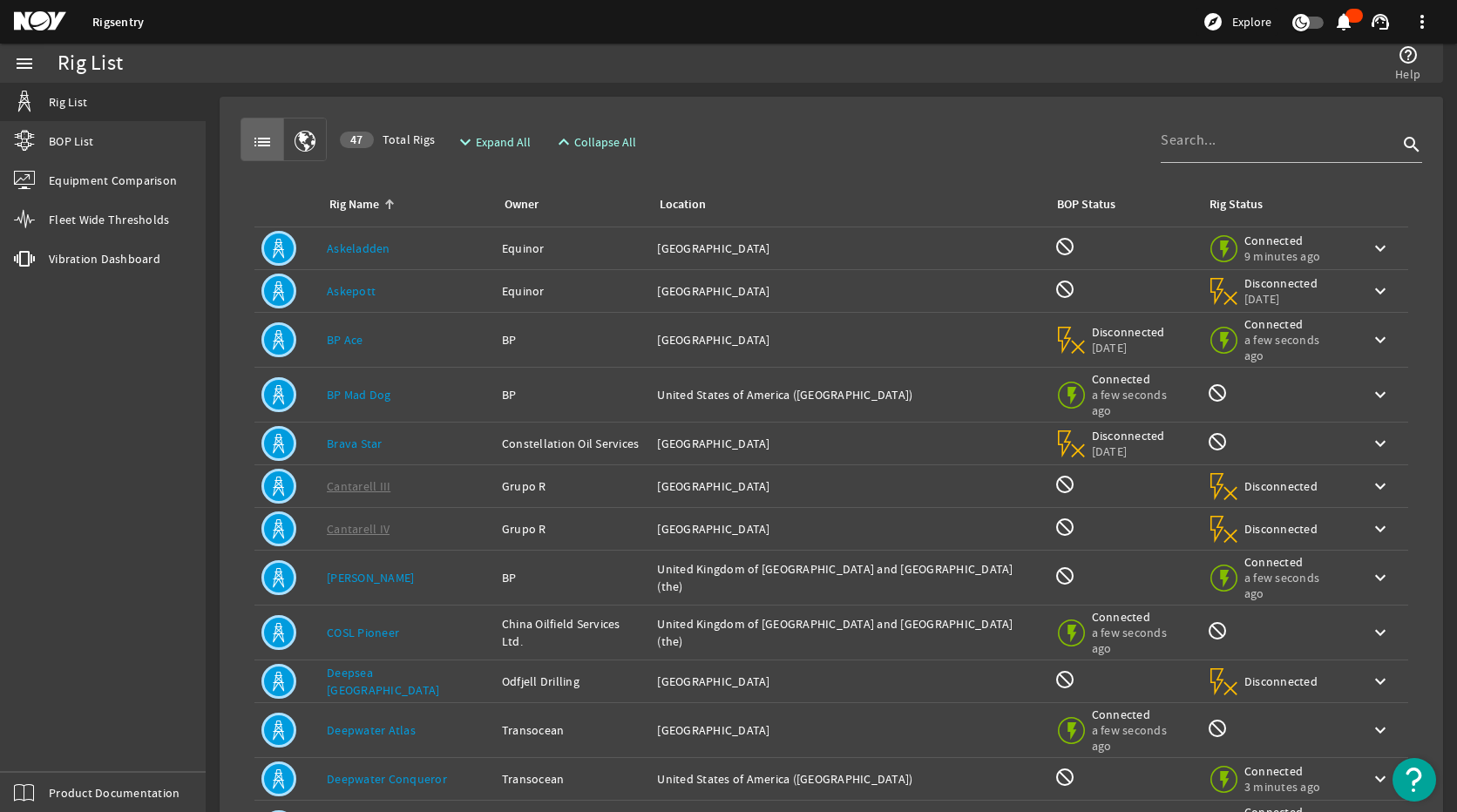
click at [1331, 12] on span at bounding box center [1422, 22] width 42 height 42
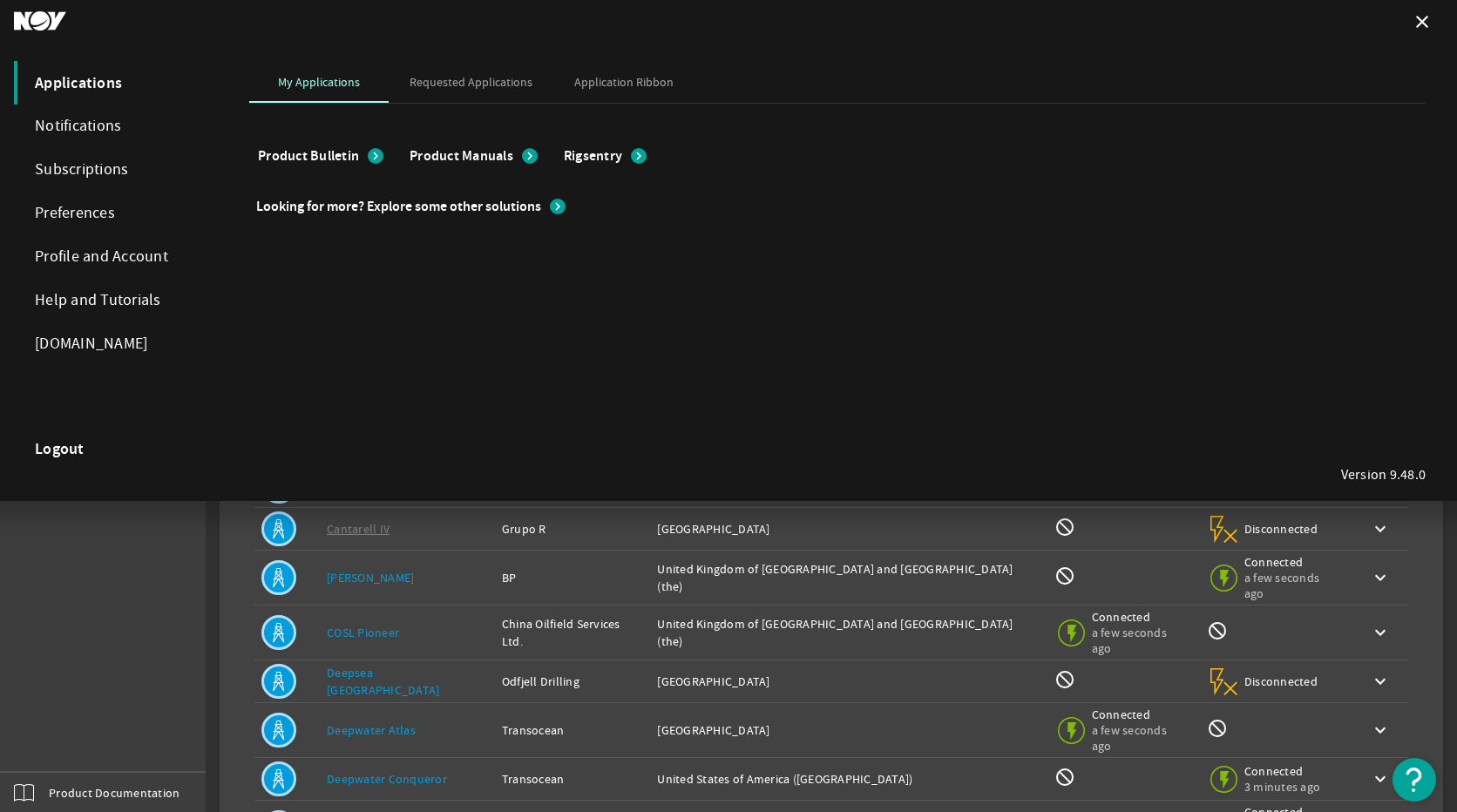
click at [320, 153] on span "Product Bulletin" at bounding box center [308, 157] width 101 height 18
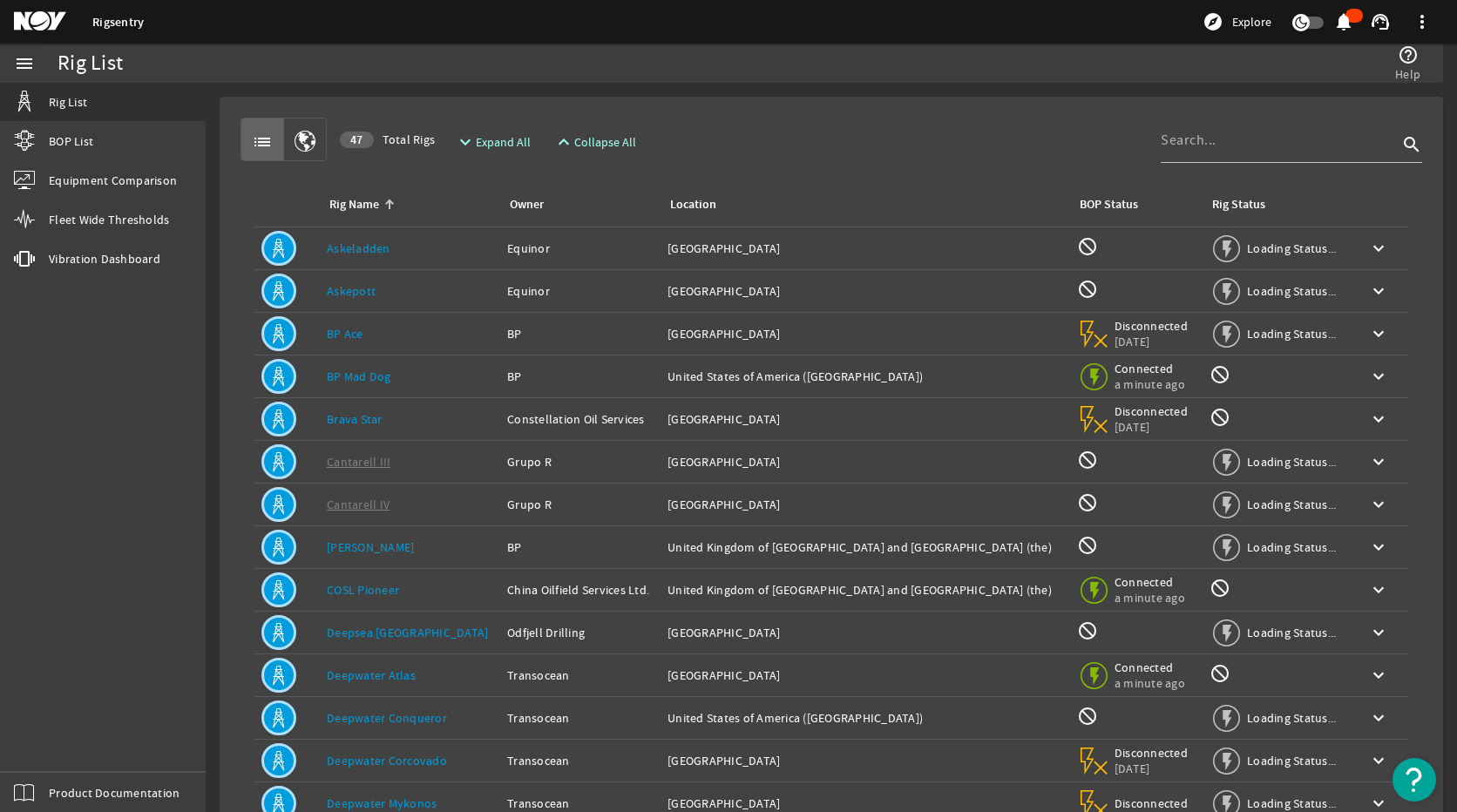
click at [384, 373] on link "BP Mad Dog" at bounding box center [359, 377] width 64 height 16
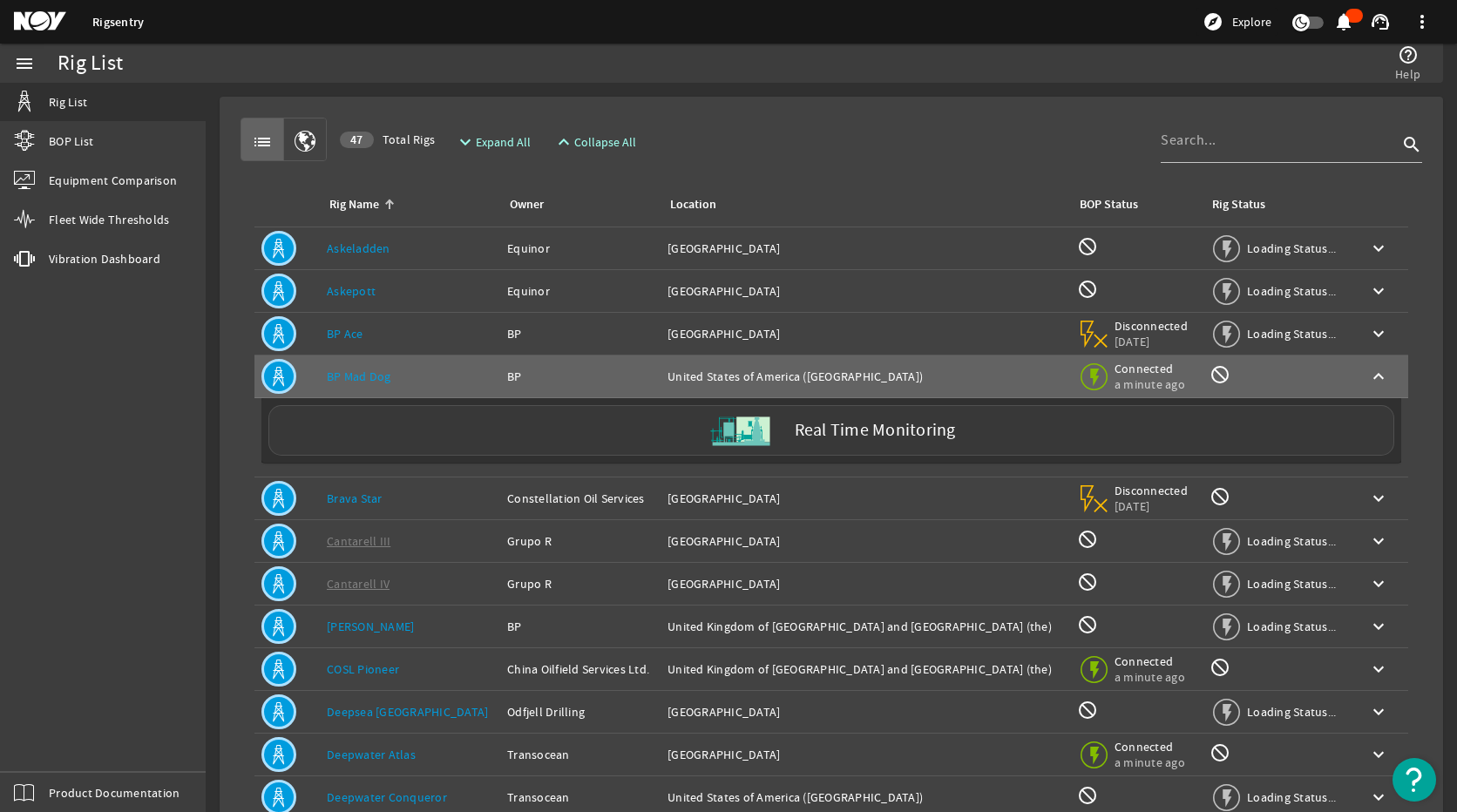
click at [820, 431] on label "Real Time Monitoring" at bounding box center [876, 430] width 162 height 18
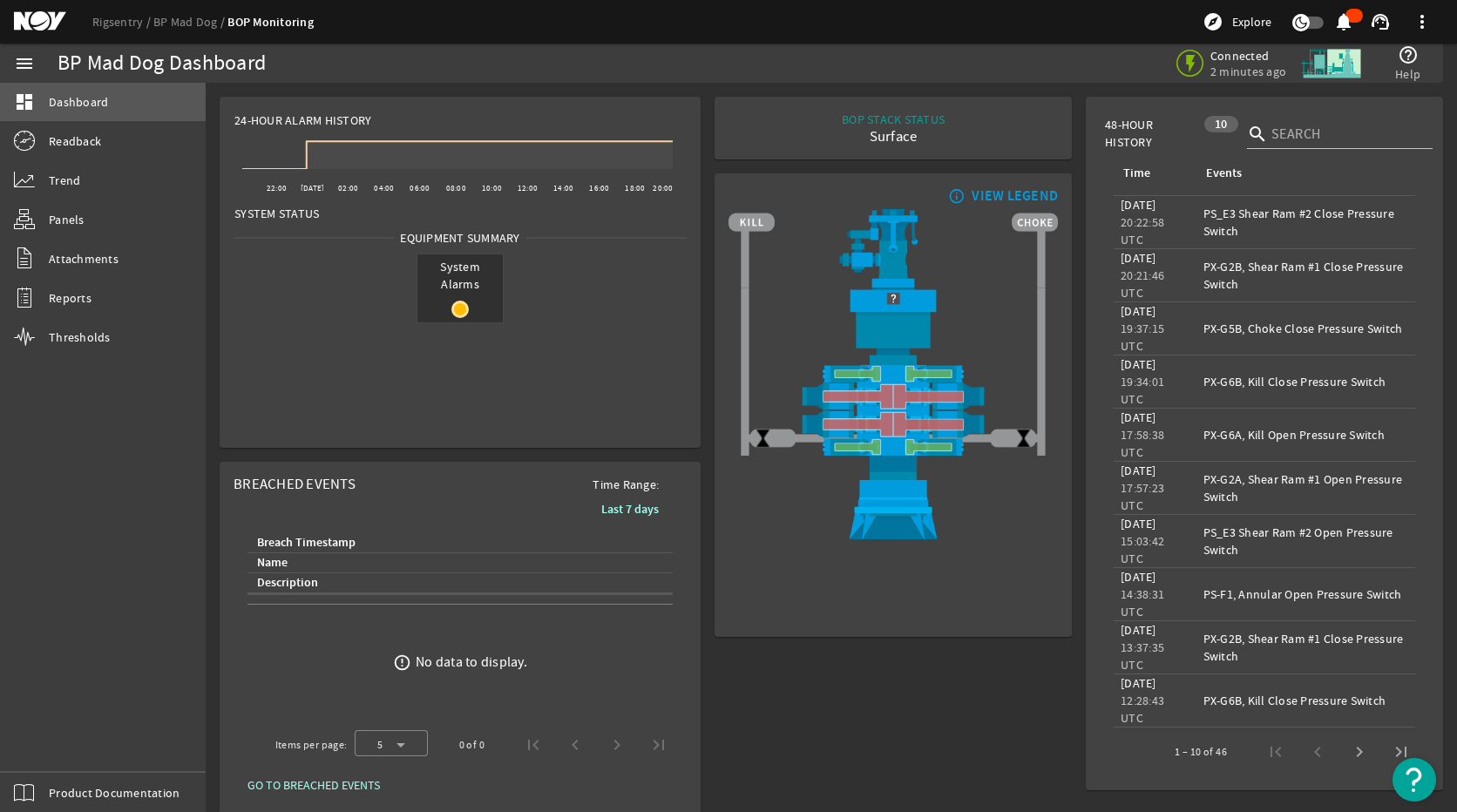
click at [64, 107] on span "Dashboard" at bounding box center [78, 102] width 60 height 18
click at [185, 20] on link "BP Mad Dog" at bounding box center [190, 22] width 74 height 16
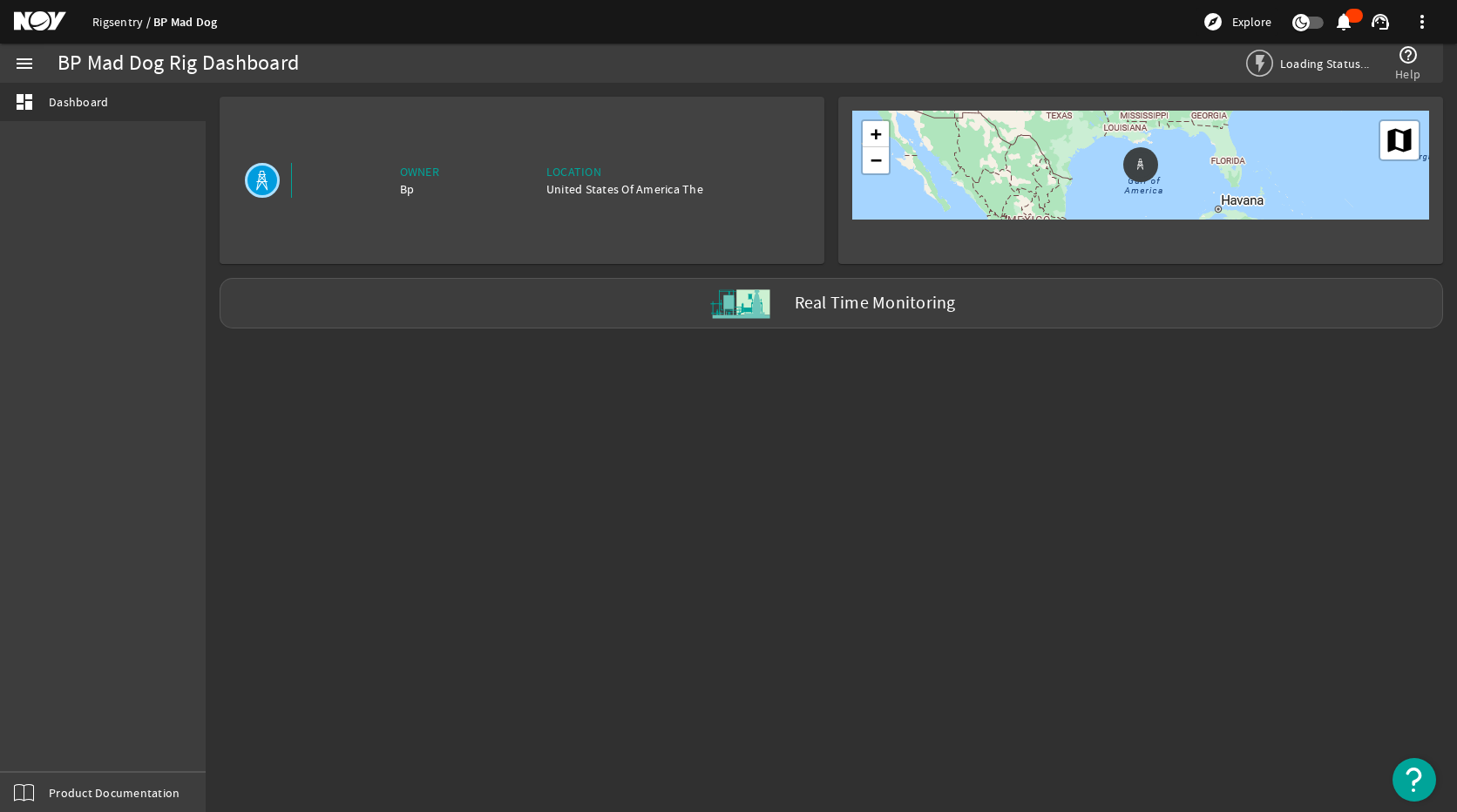
click at [124, 26] on link "Rigsentry" at bounding box center [123, 22] width 61 height 16
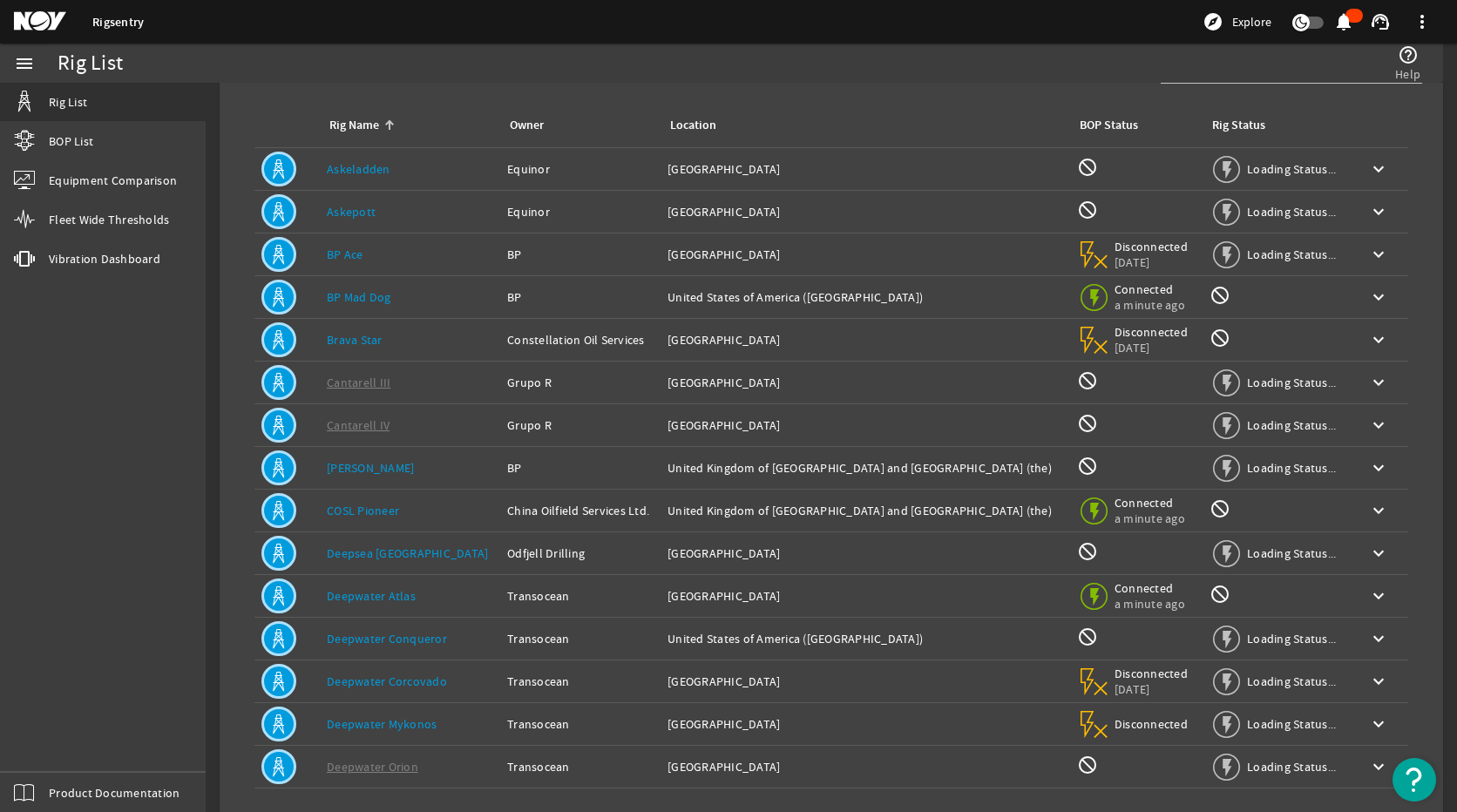
scroll to position [154, 0]
